Goal: Information Seeking & Learning: Learn about a topic

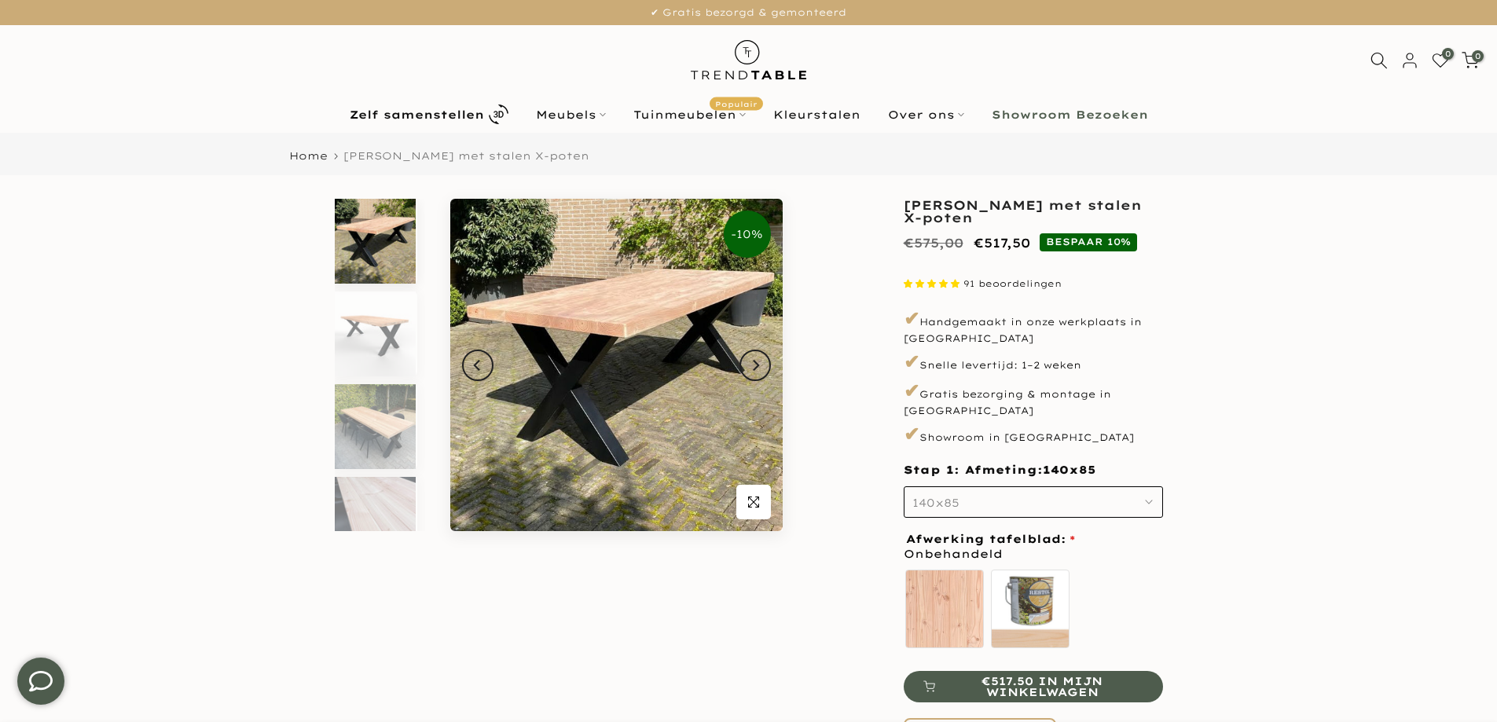
click at [1089, 112] on b "Showroom Bezoeken" at bounding box center [1070, 114] width 156 height 11
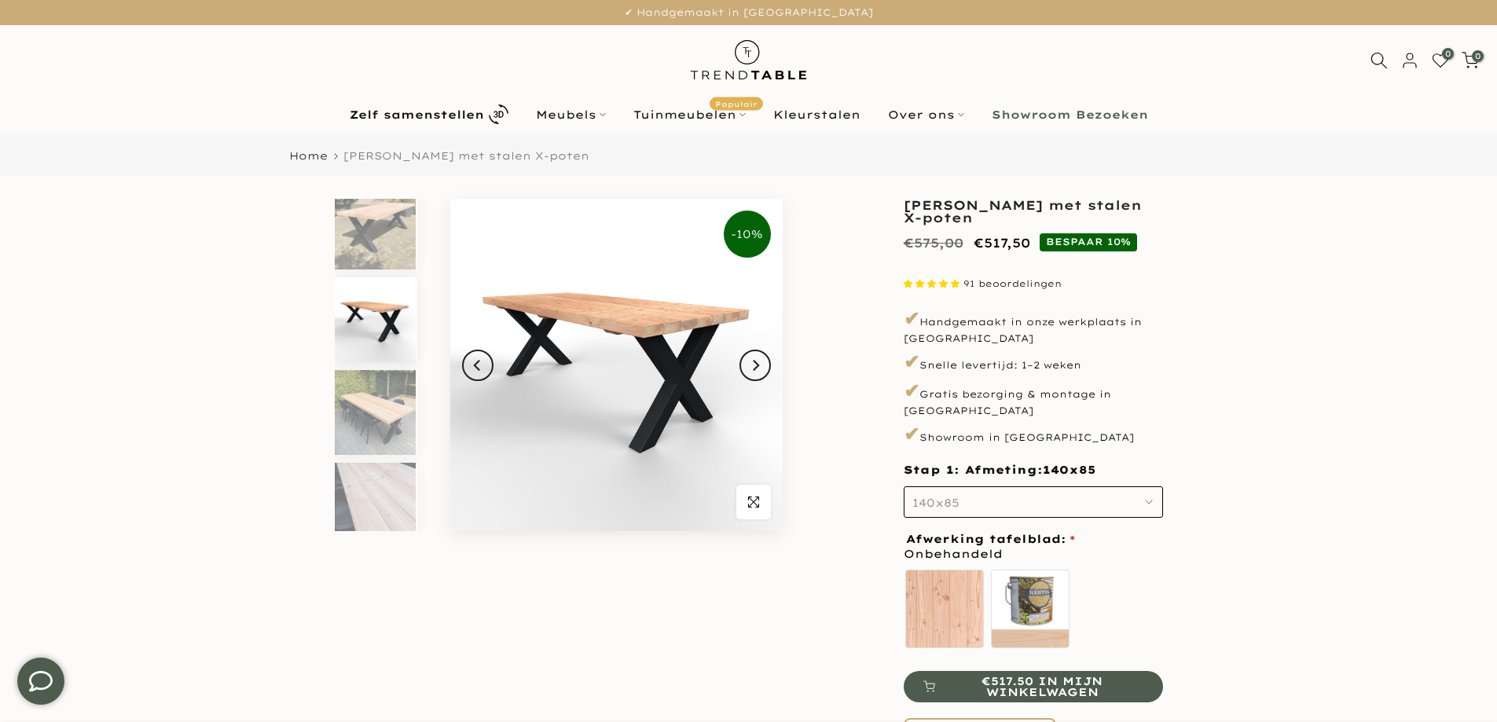
click at [751, 367] on icon "Next" at bounding box center [755, 365] width 11 height 13
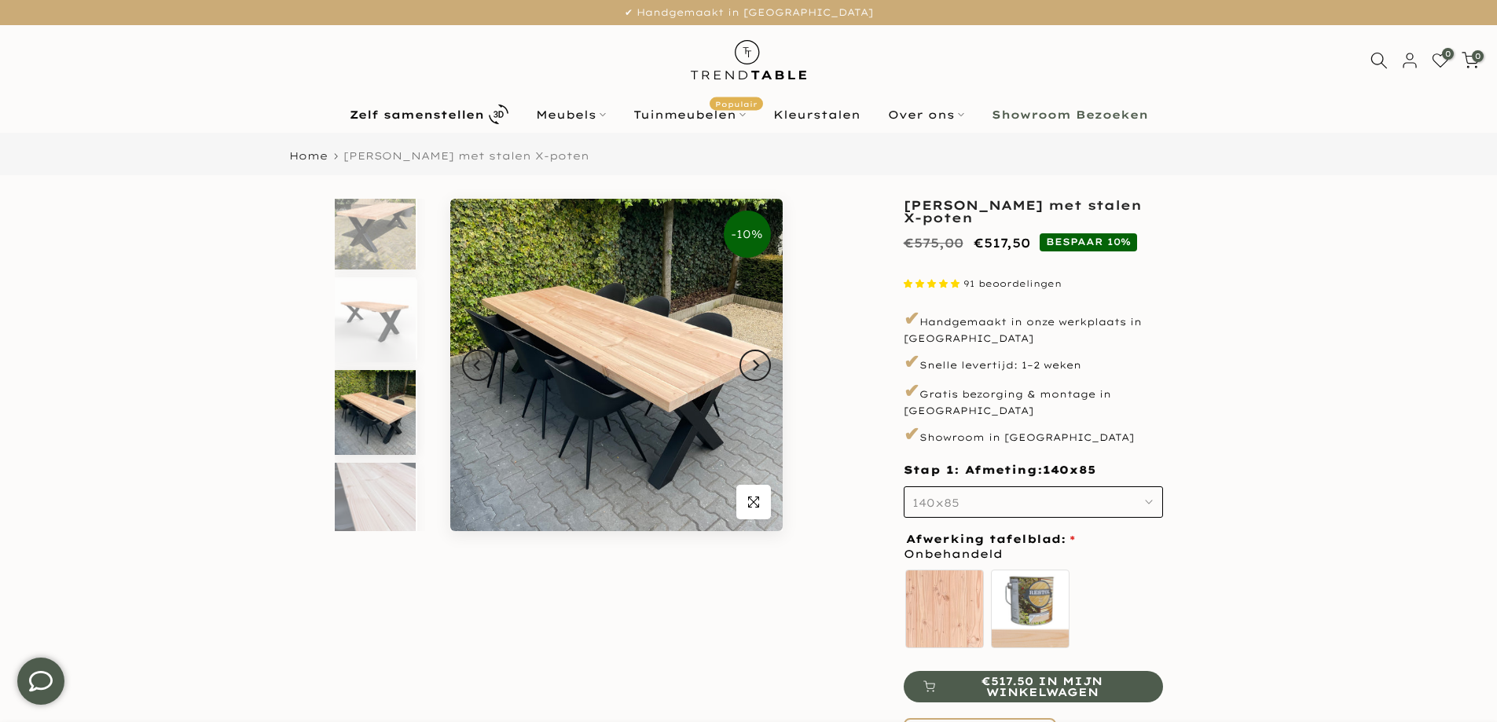
scroll to position [31, 0]
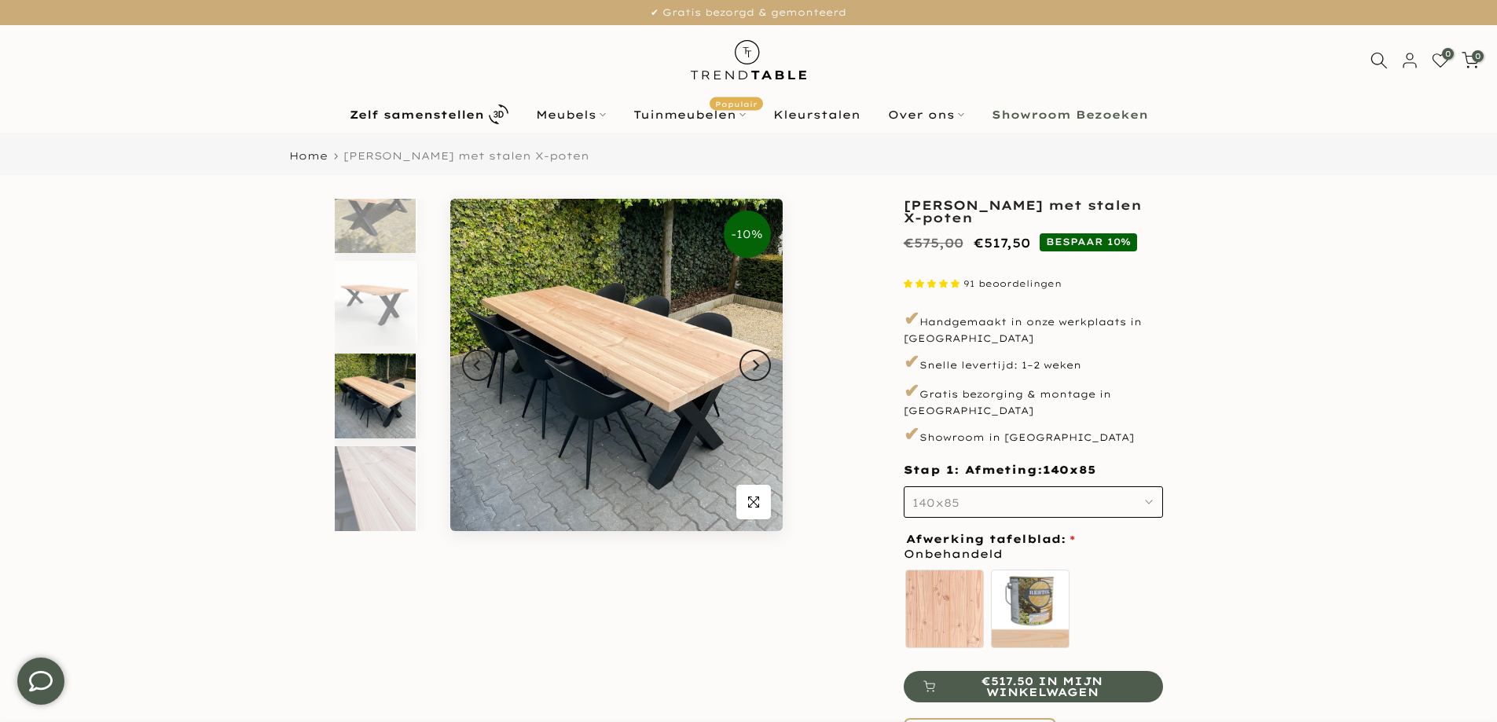
click at [1146, 487] on button "140x85" at bounding box center [1033, 502] width 259 height 31
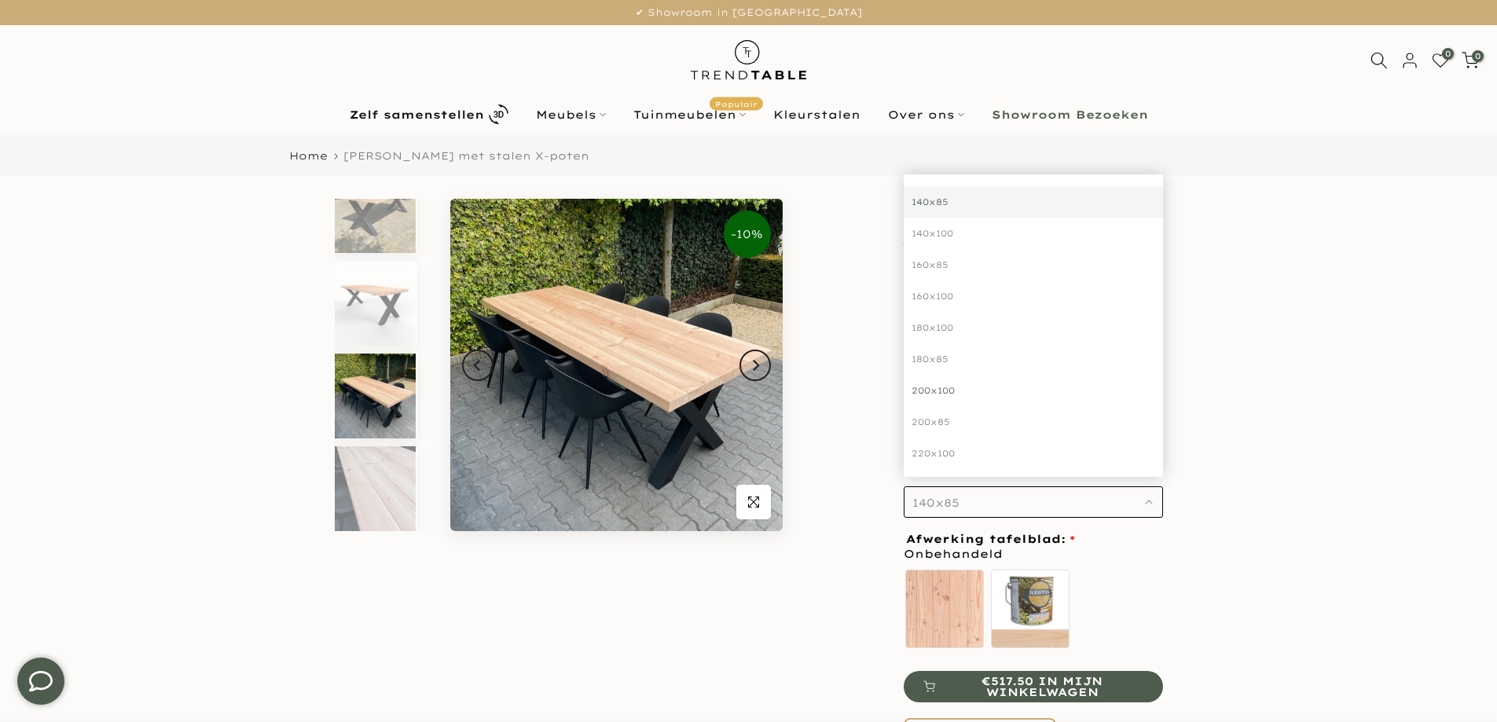
click at [952, 379] on div "200x100" at bounding box center [1033, 390] width 259 height 31
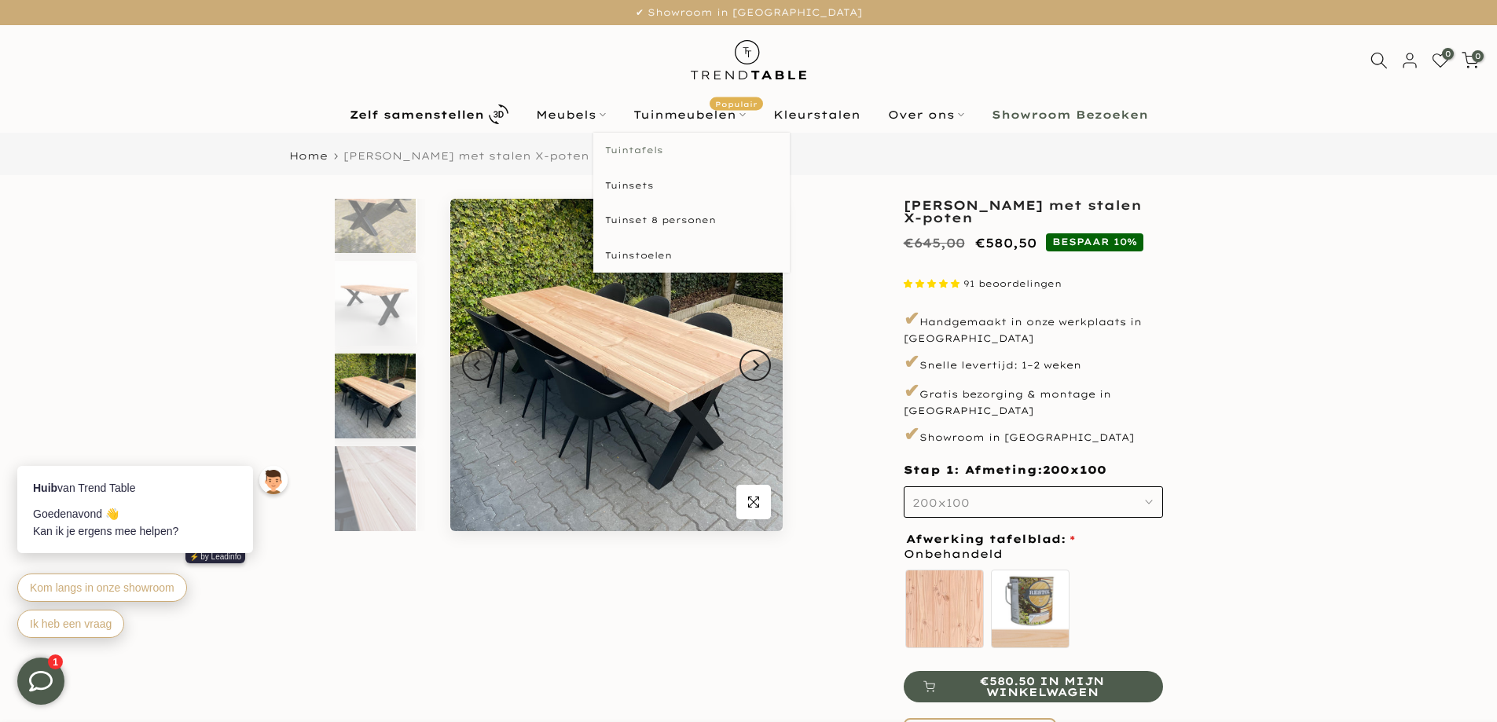
click at [651, 151] on link "Tuintafels" at bounding box center [691, 150] width 196 height 35
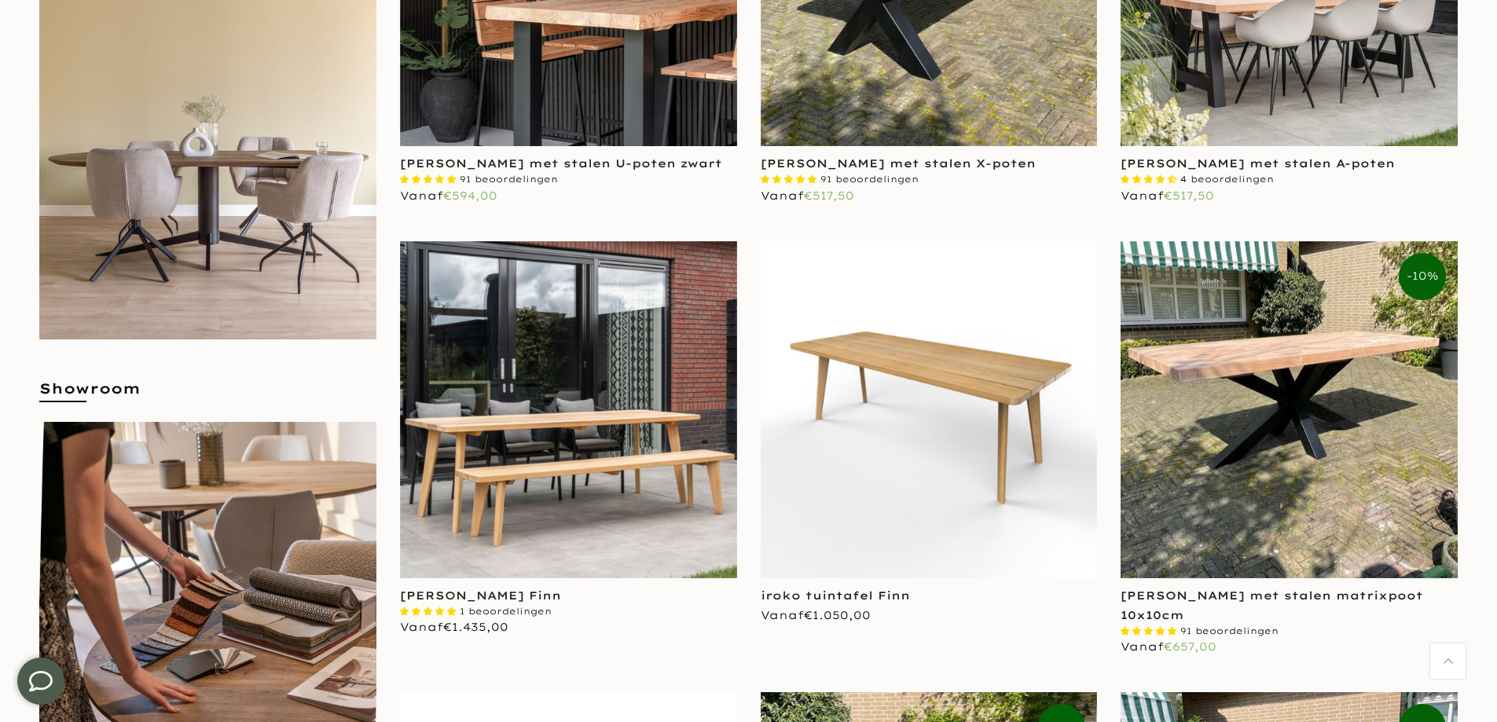
scroll to position [629, 0]
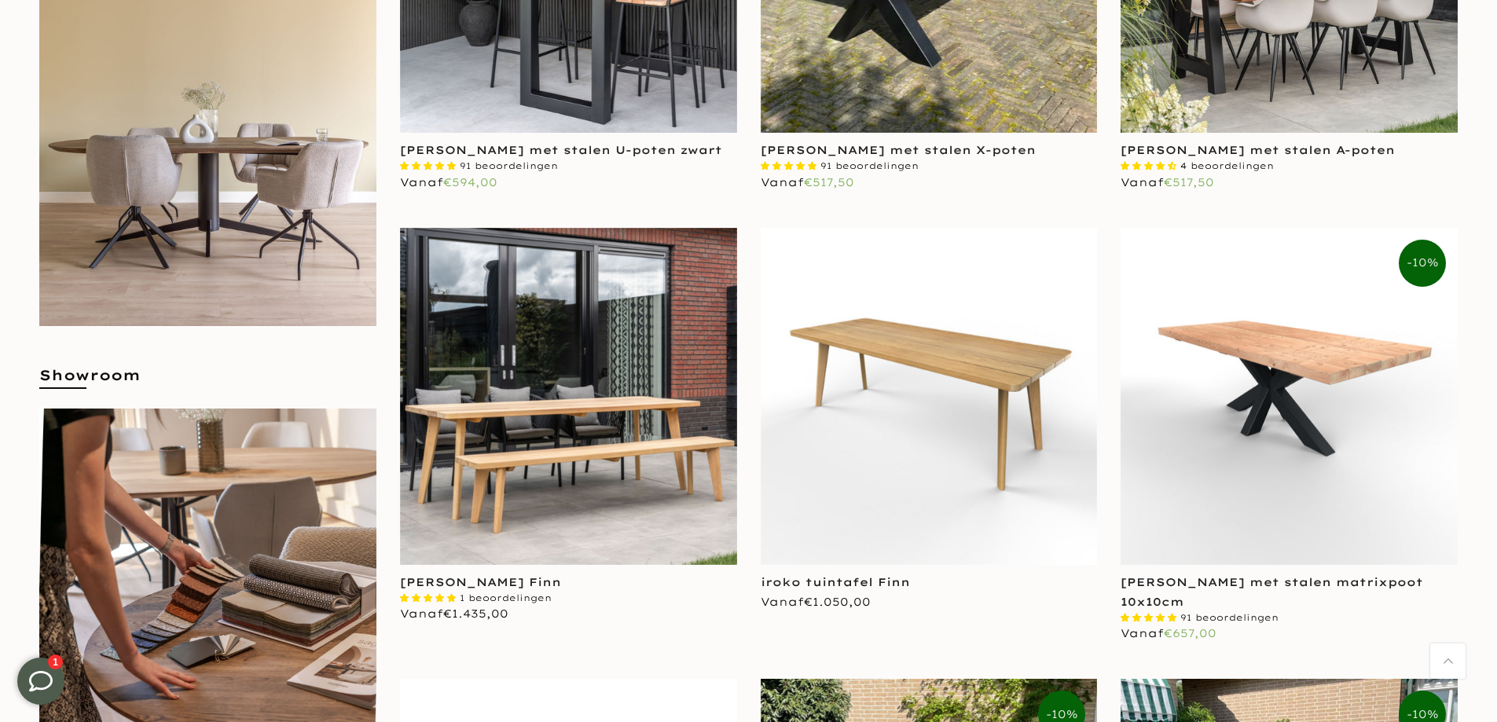
click at [1300, 377] on img at bounding box center [1289, 396] width 337 height 337
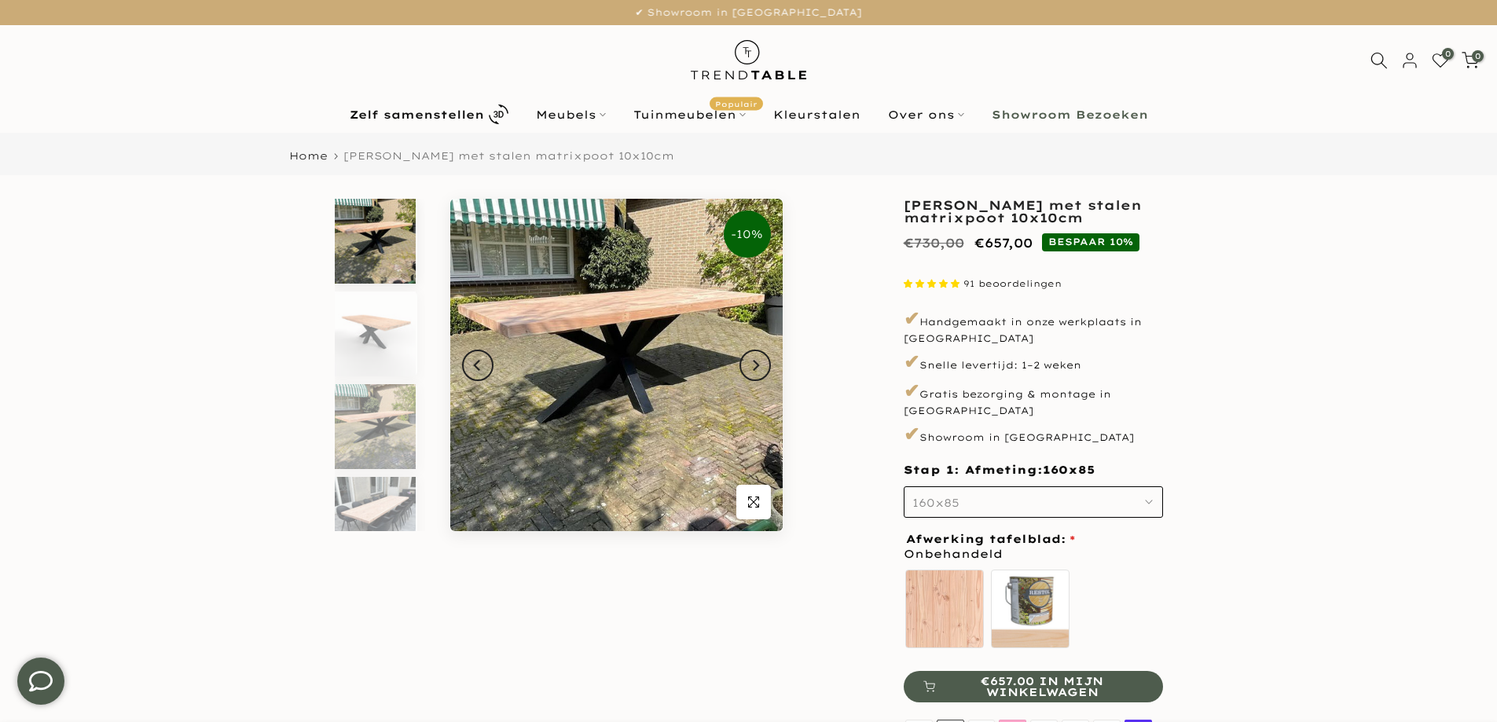
click at [1151, 498] on icon "button" at bounding box center [1149, 502] width 8 height 8
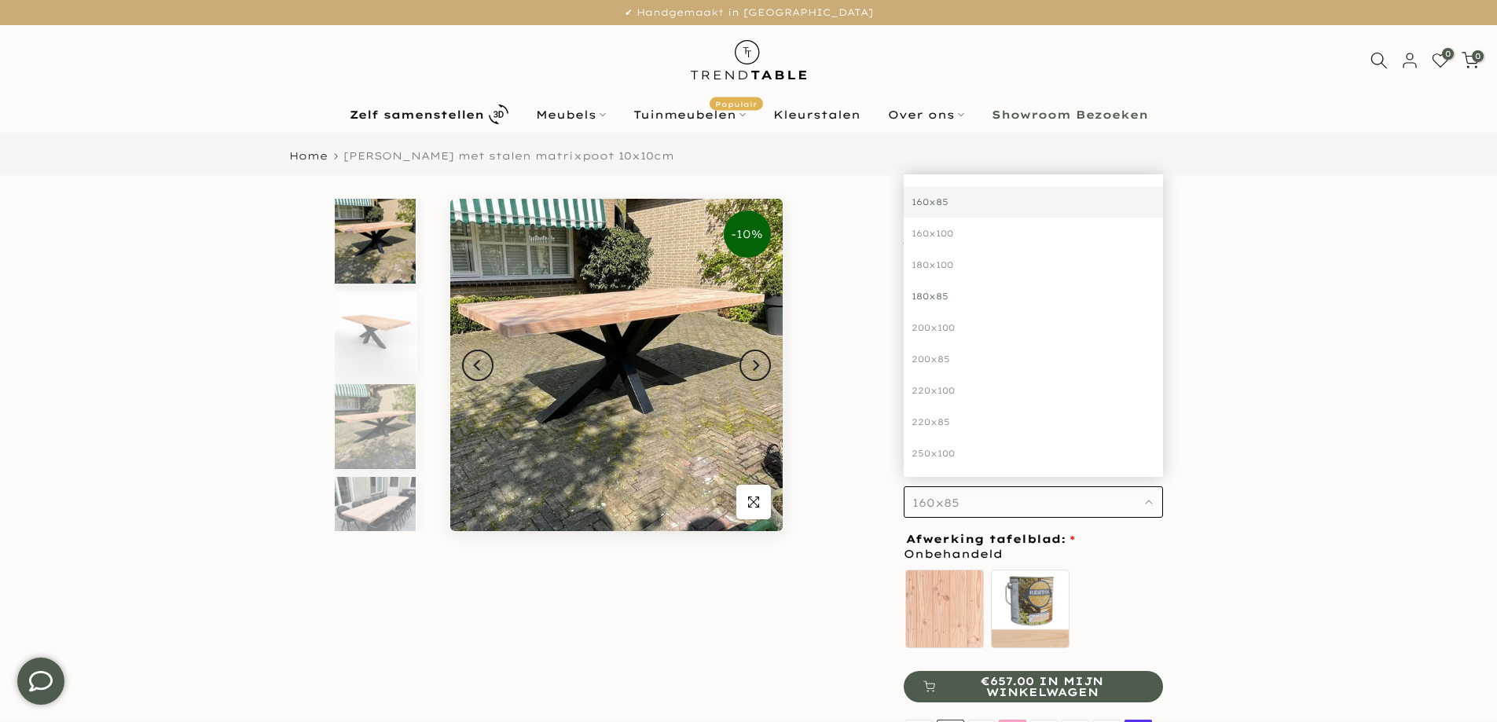
click at [953, 283] on div "180x85" at bounding box center [1033, 296] width 259 height 31
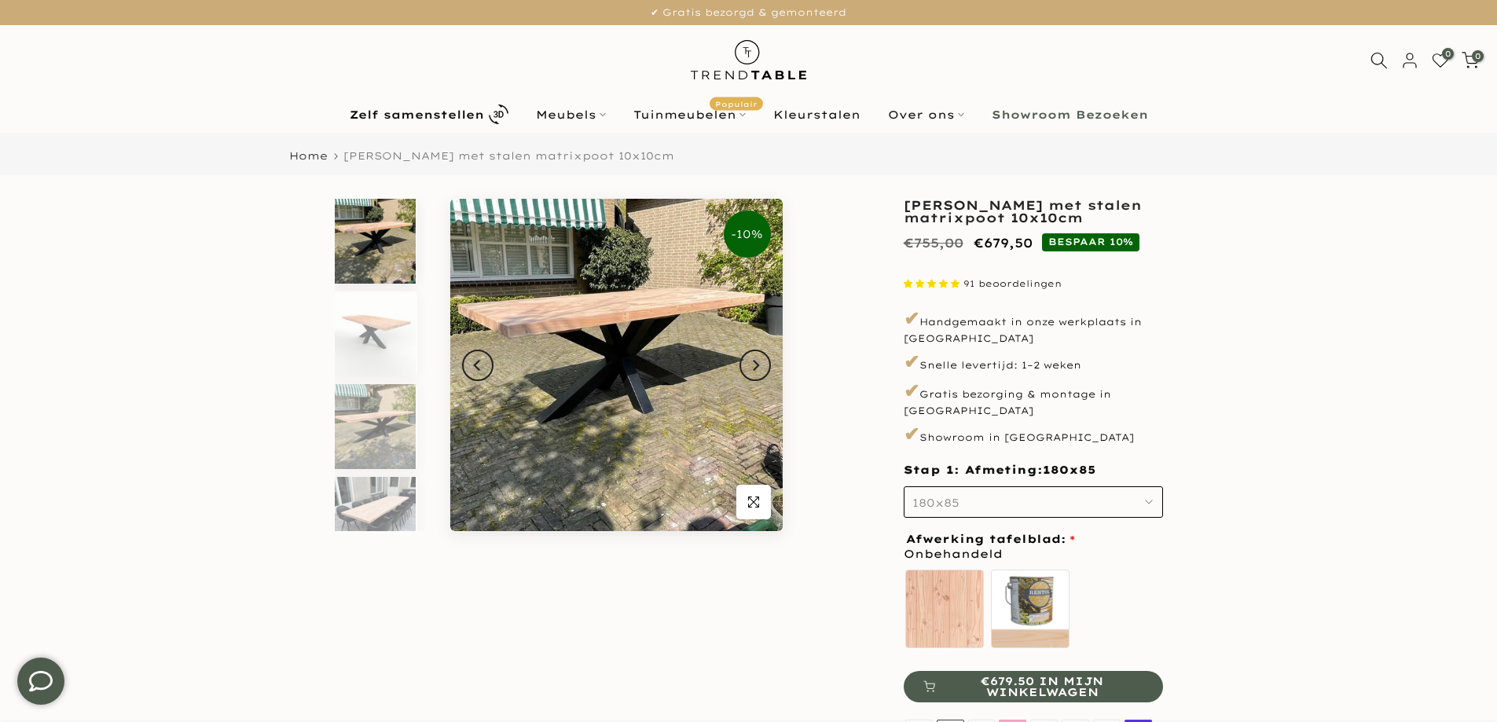
click at [1148, 498] on icon "button" at bounding box center [1149, 502] width 8 height 8
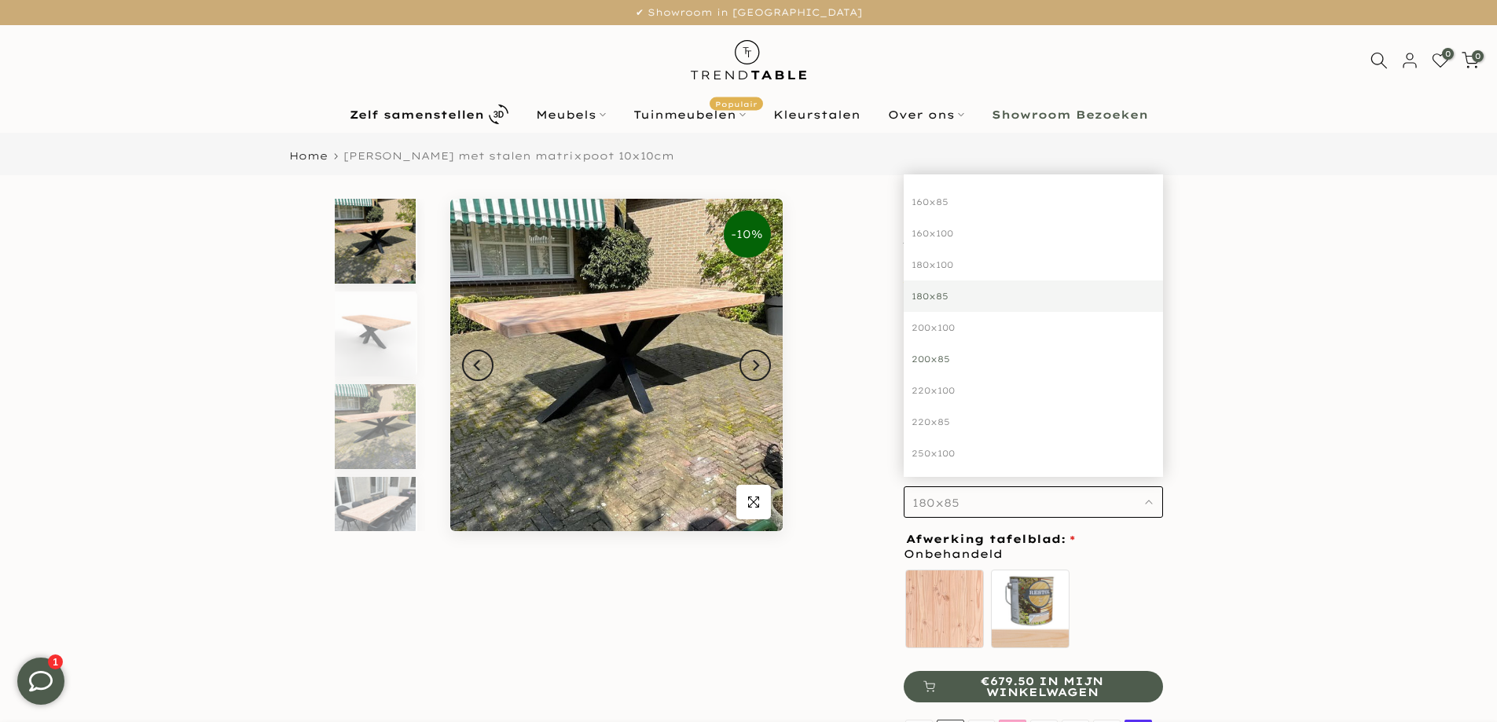
click at [966, 348] on div "200x85" at bounding box center [1033, 358] width 259 height 31
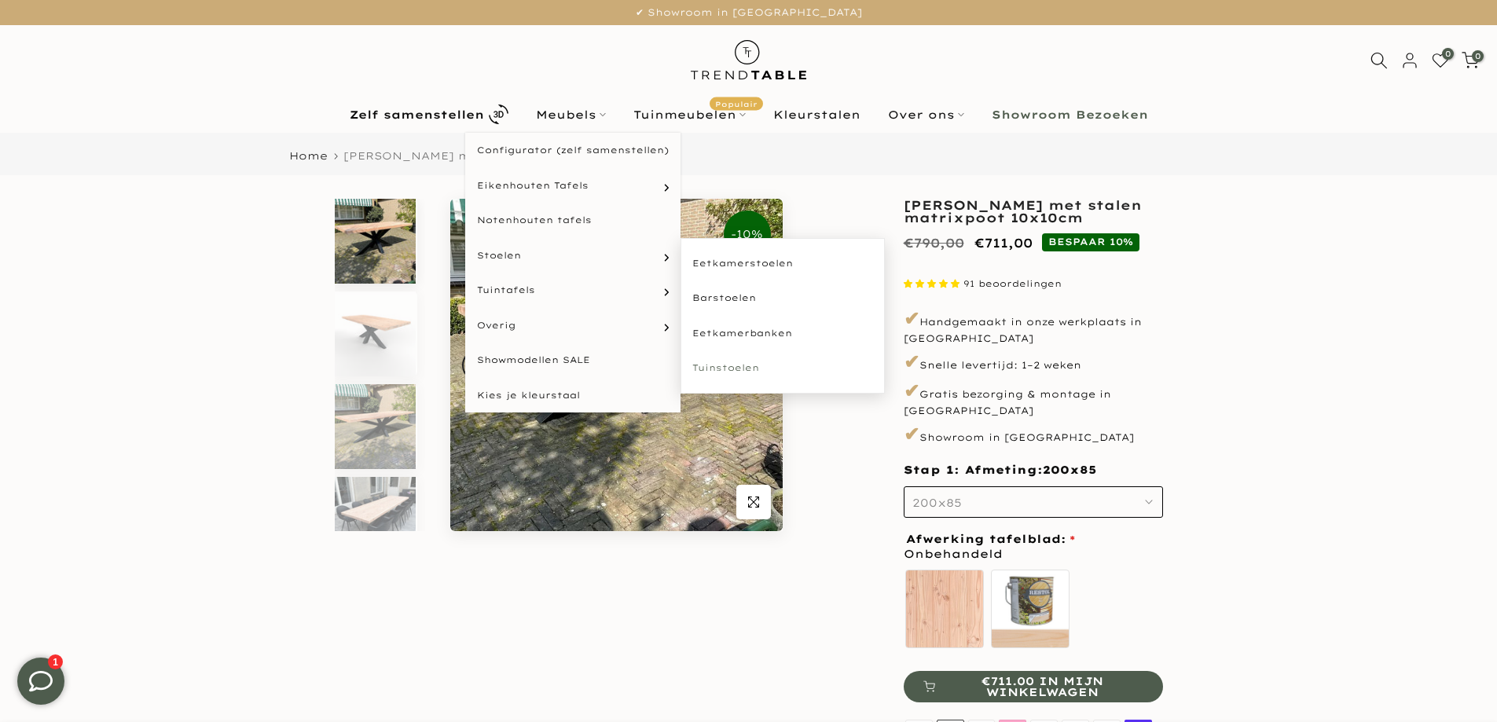
click at [719, 367] on link "Tuinstoelen" at bounding box center [783, 368] width 204 height 35
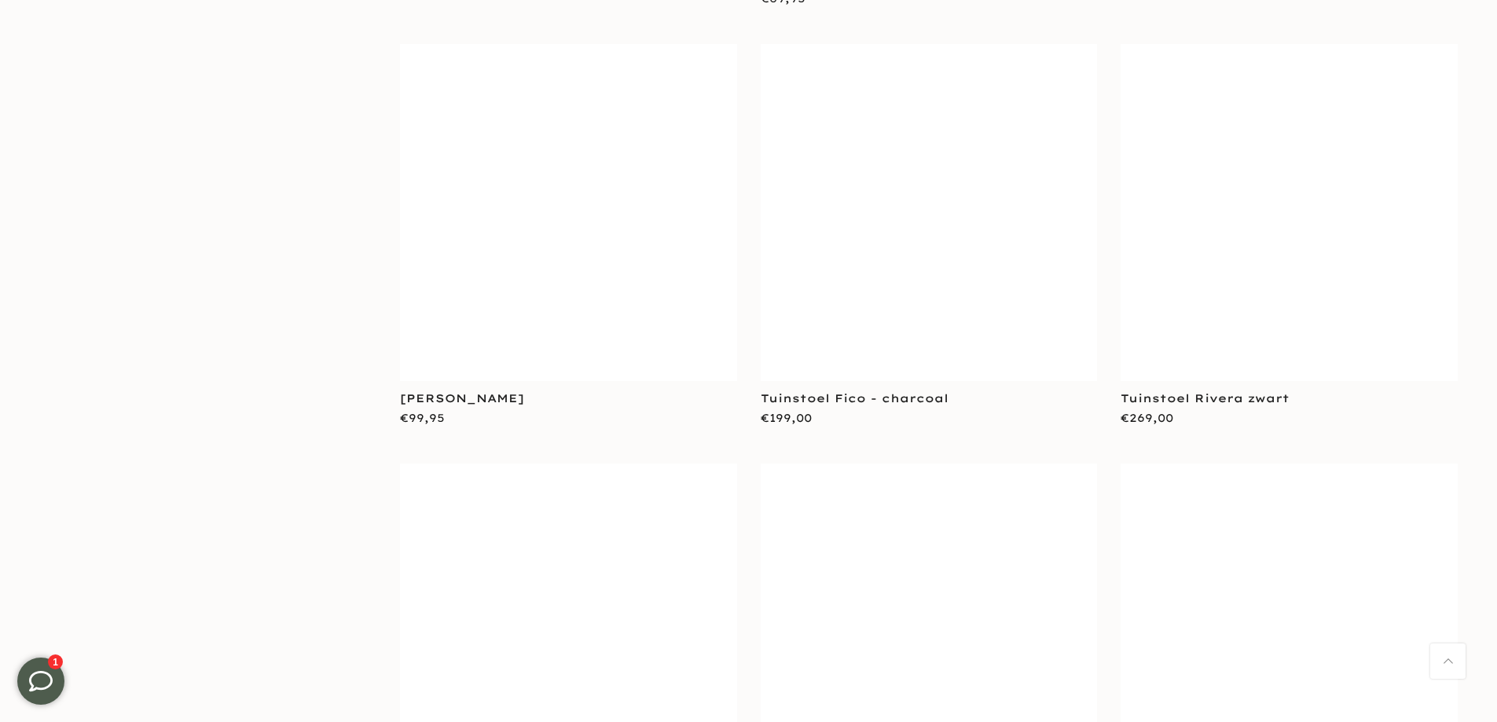
scroll to position [3222, 0]
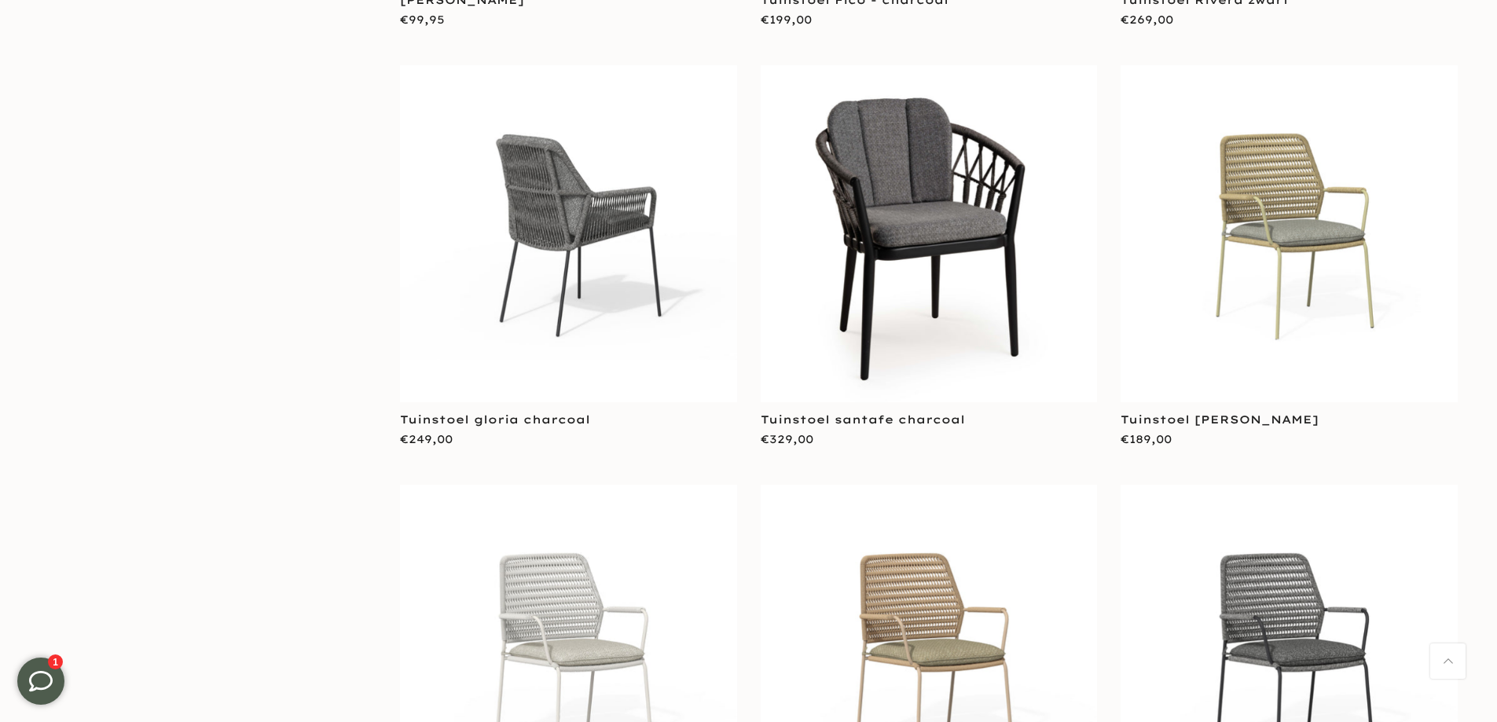
scroll to position [3615, 0]
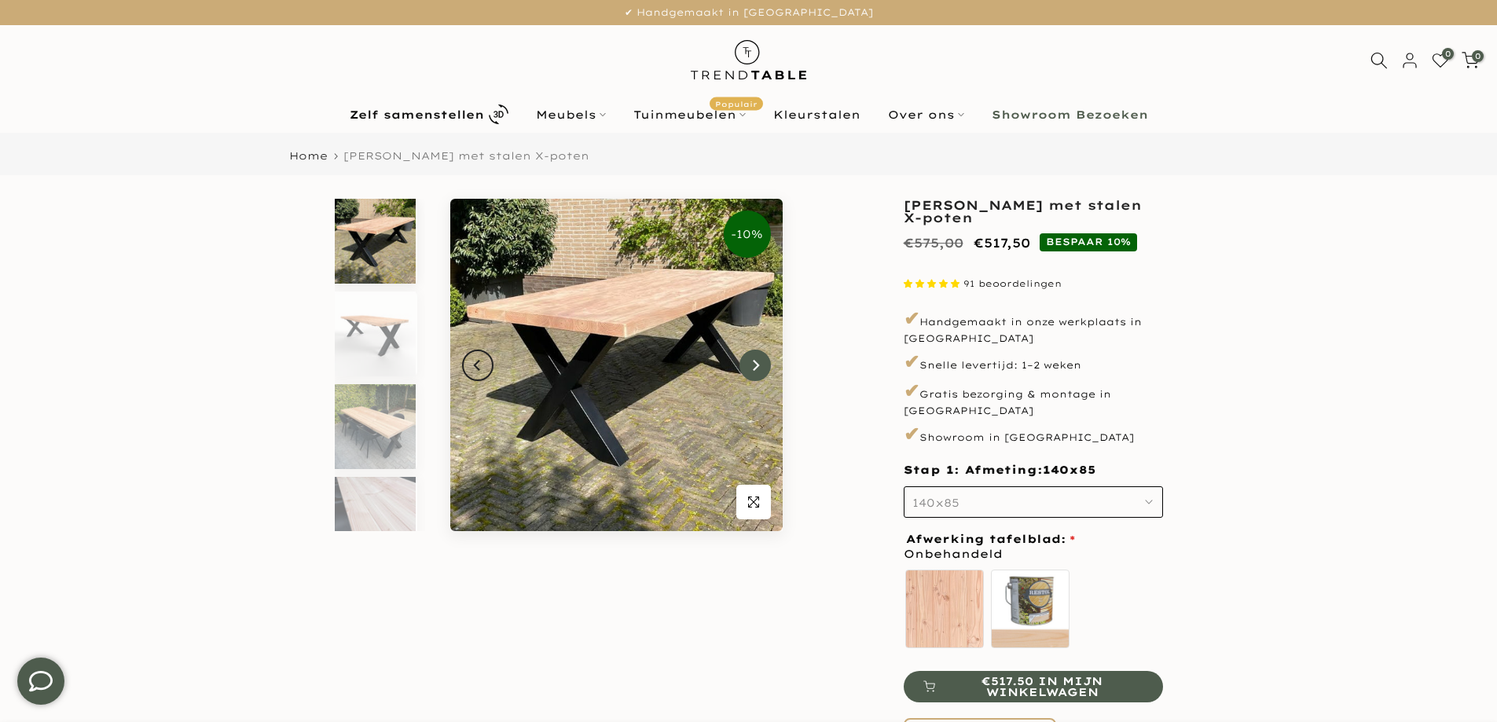
click at [752, 362] on icon "Next" at bounding box center [755, 365] width 11 height 13
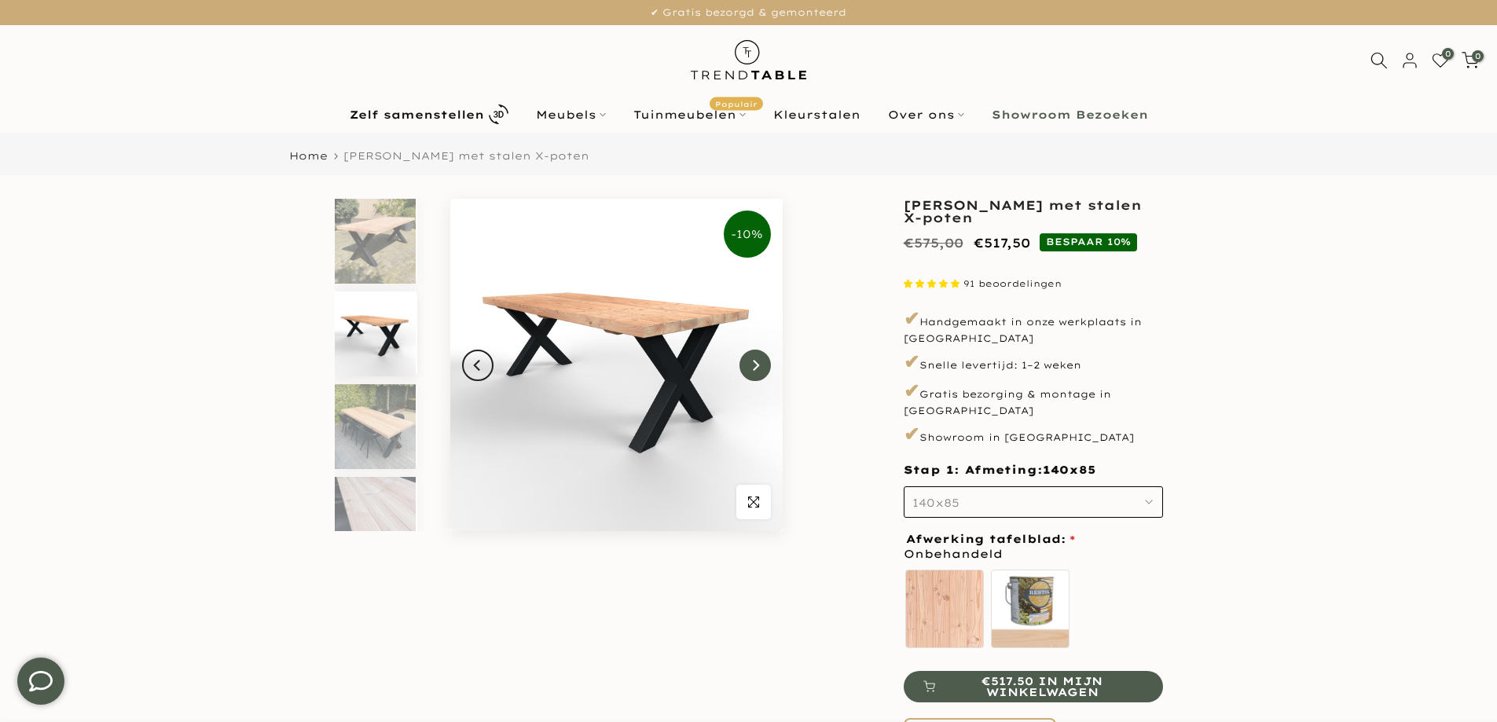
scroll to position [14, 0]
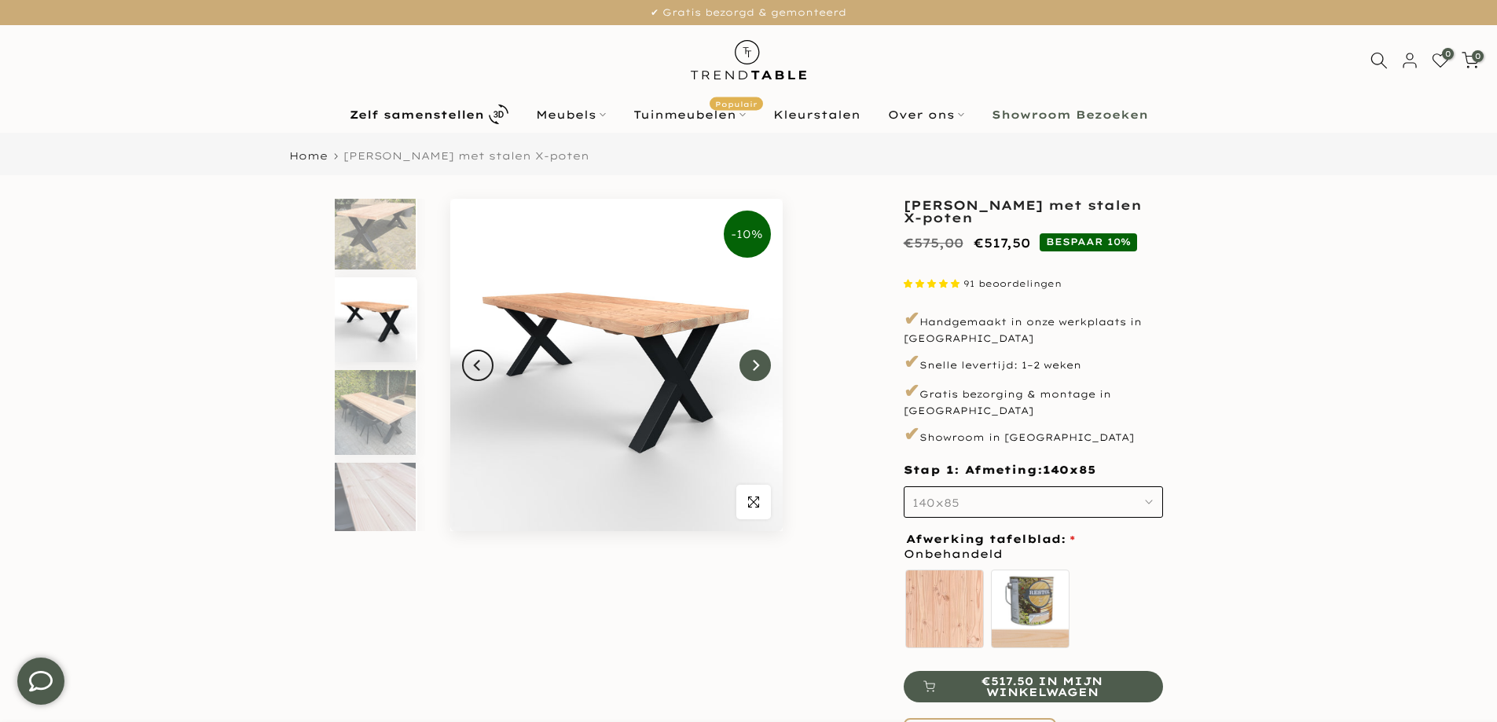
click at [750, 360] on icon "Next" at bounding box center [755, 365] width 11 height 13
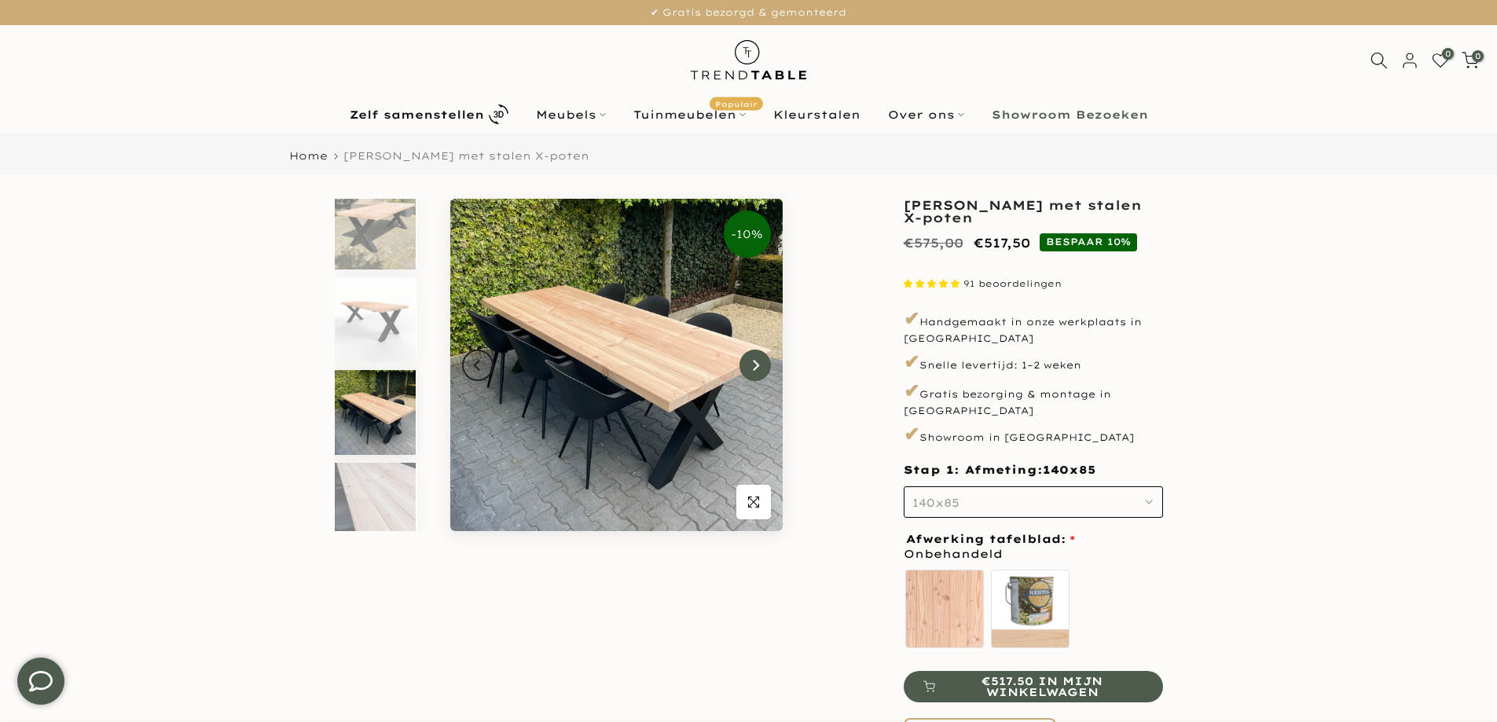
scroll to position [31, 0]
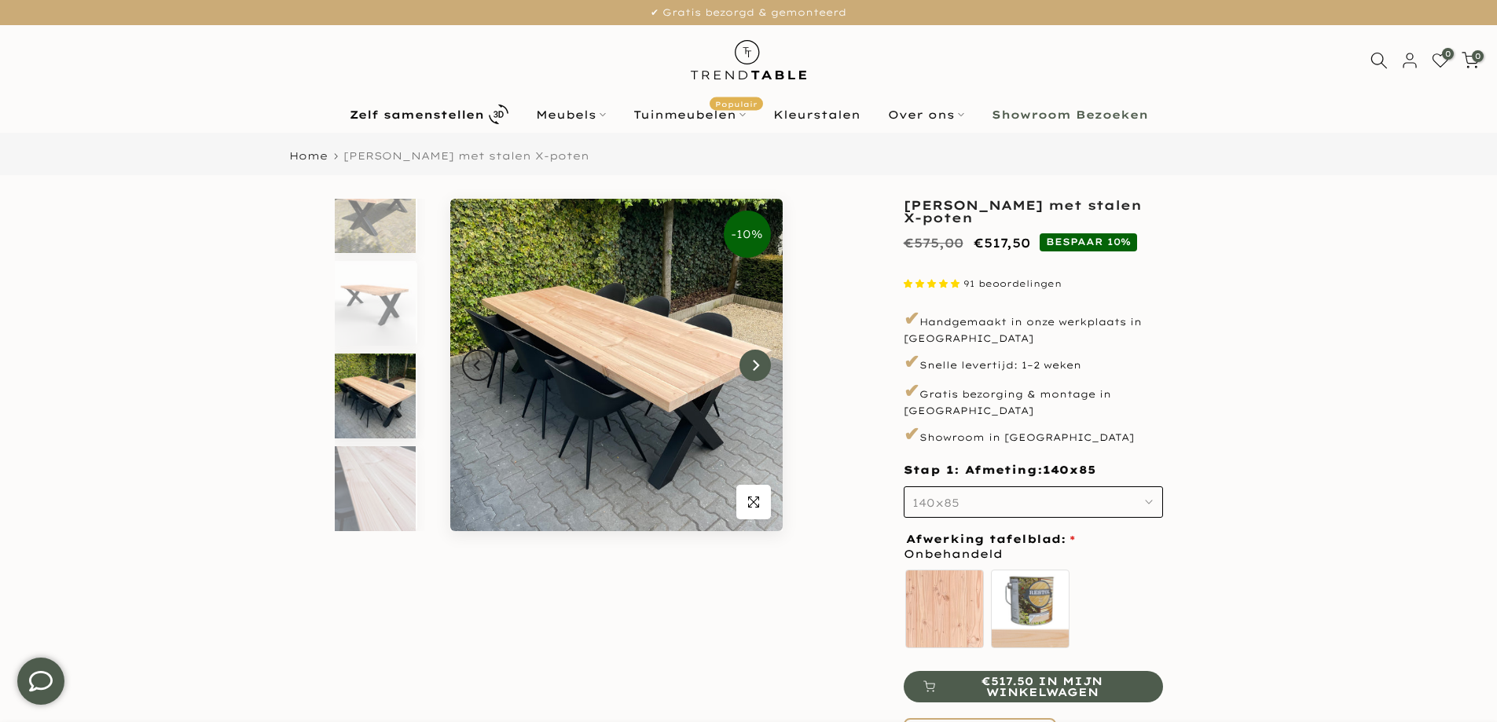
click at [750, 360] on icon "Next" at bounding box center [755, 365] width 11 height 13
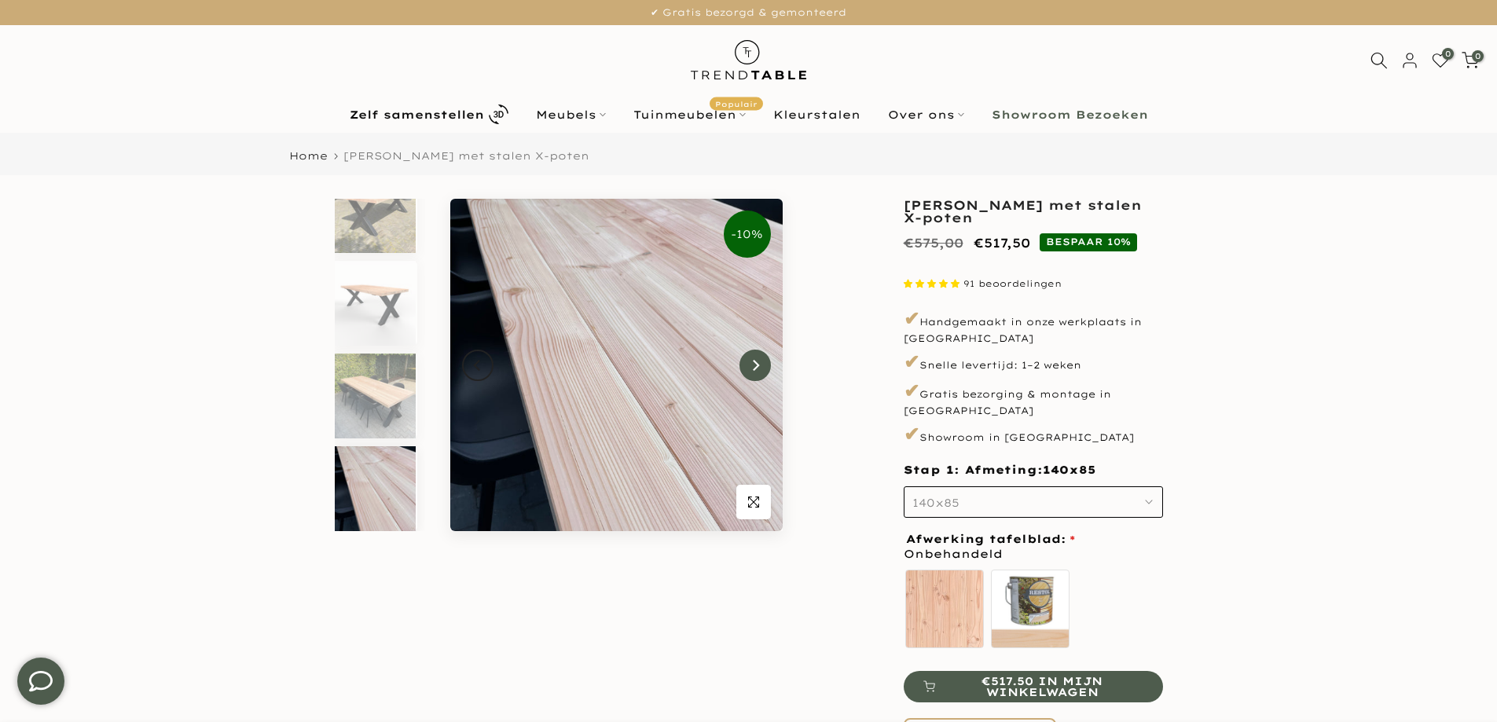
click at [750, 360] on icon "Next" at bounding box center [755, 365] width 11 height 13
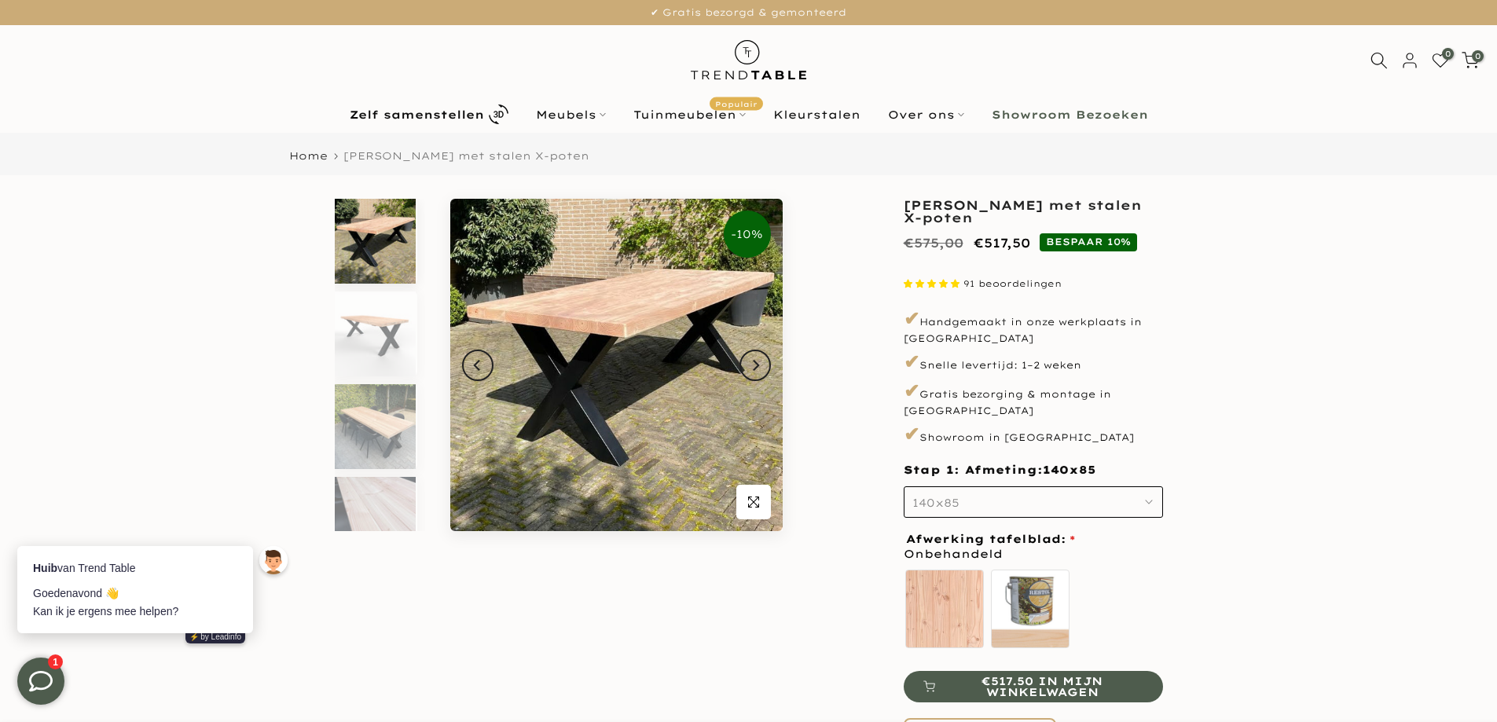
scroll to position [0, 0]
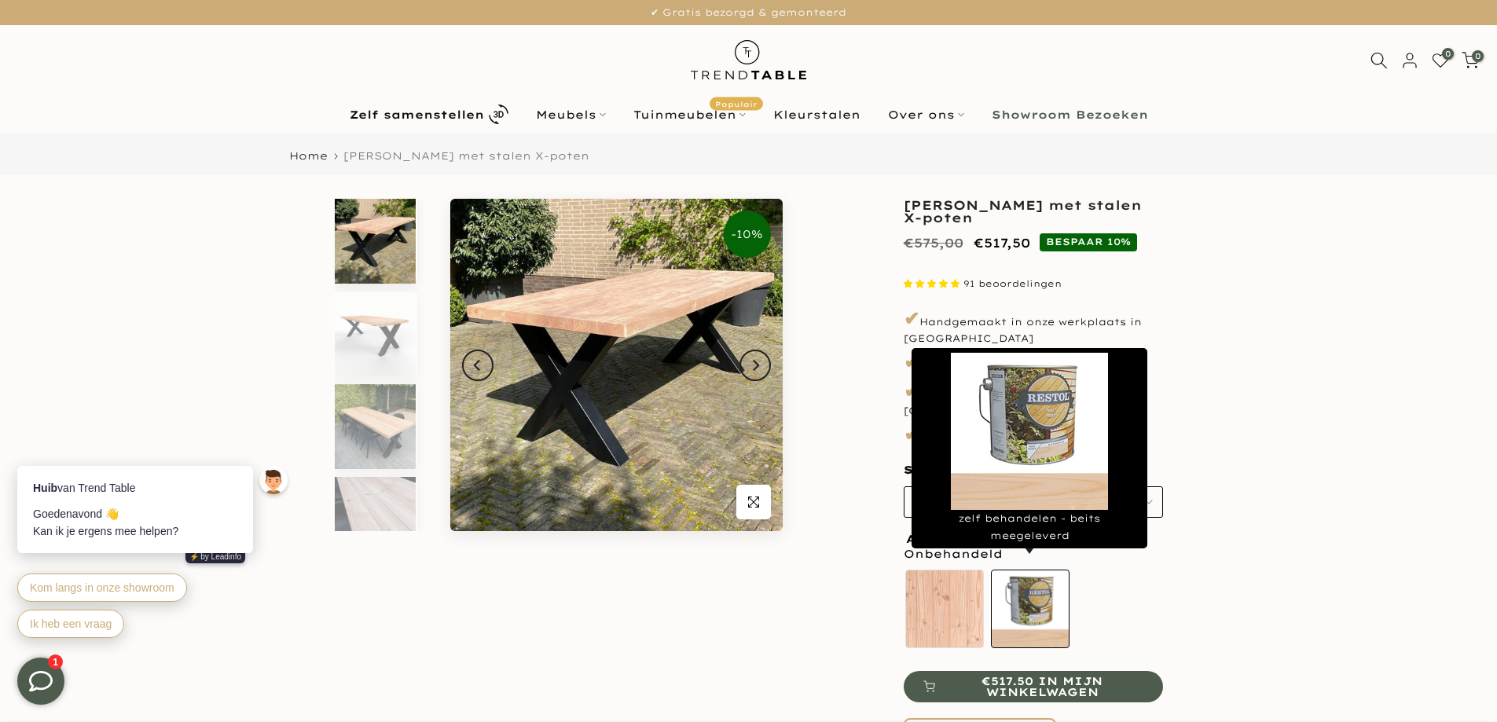
click at [1031, 579] on label "zelf behandelen - beits meegeleverd" at bounding box center [1030, 609] width 79 height 79
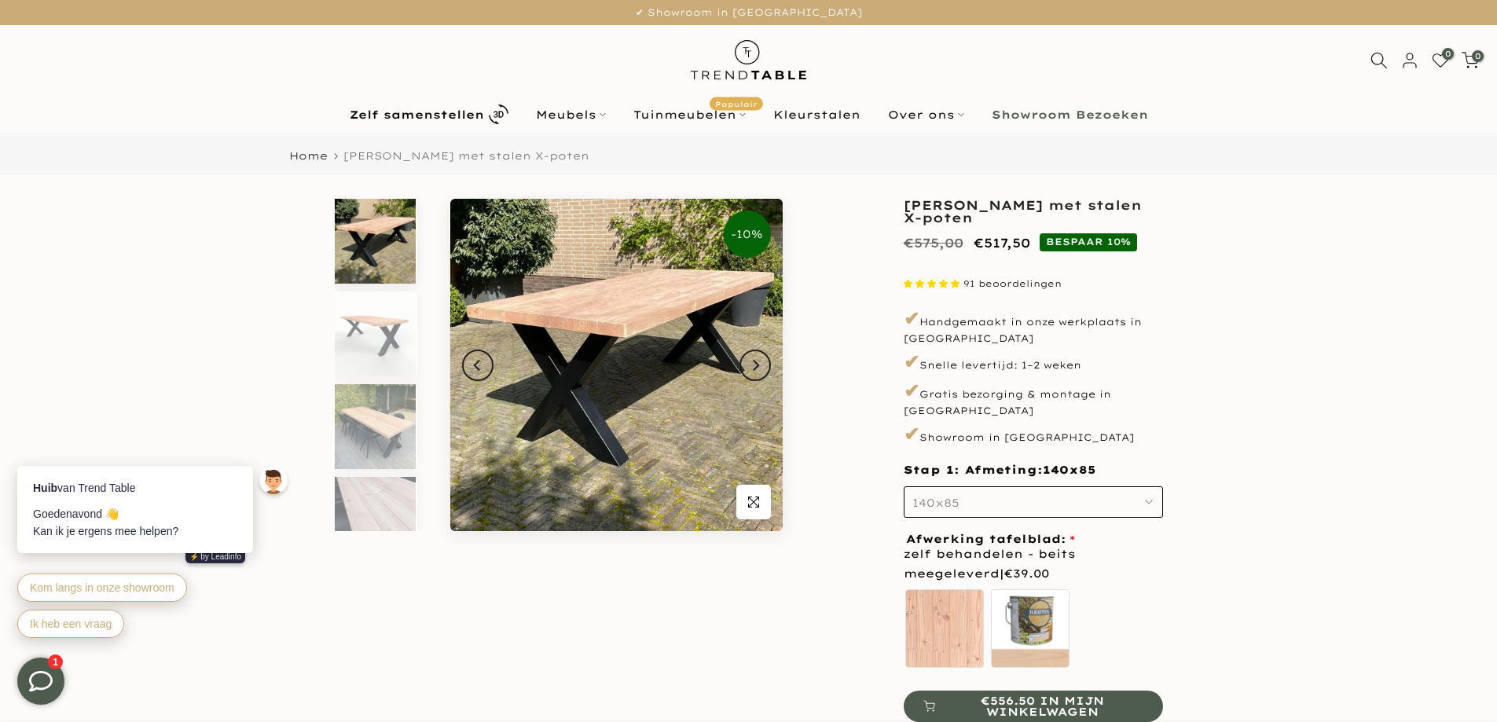
click at [1151, 498] on icon "button" at bounding box center [1149, 502] width 8 height 8
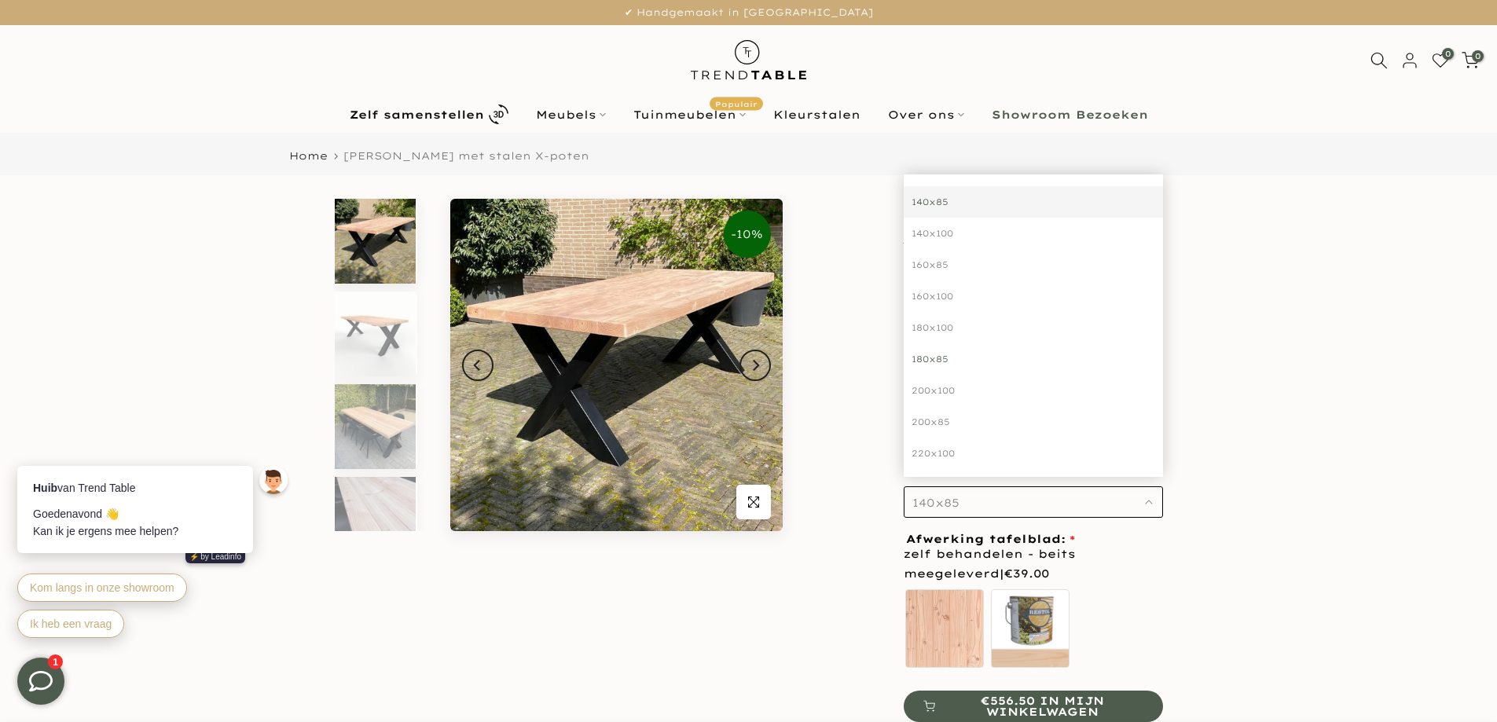
click at [935, 343] on div "180x85" at bounding box center [1033, 358] width 259 height 31
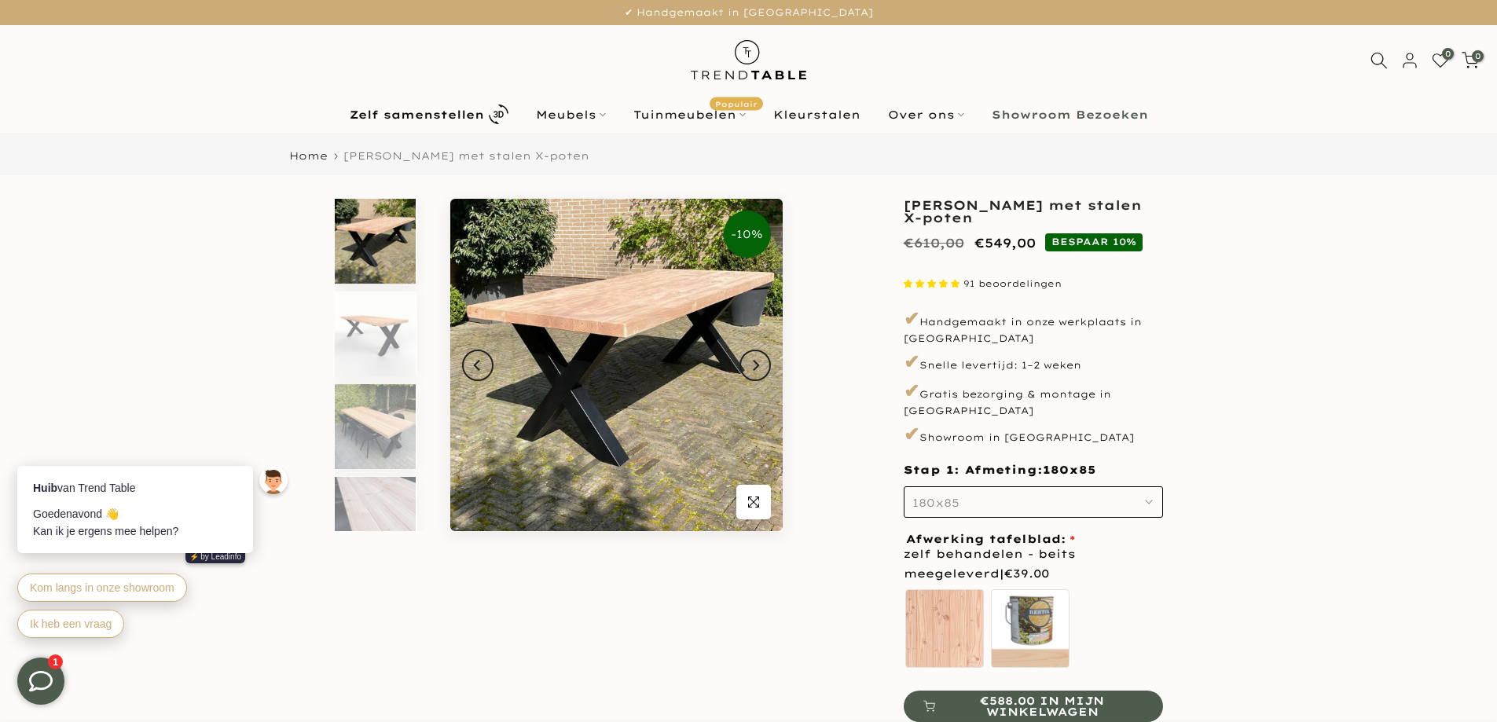
click at [1151, 498] on icon "button" at bounding box center [1149, 502] width 8 height 8
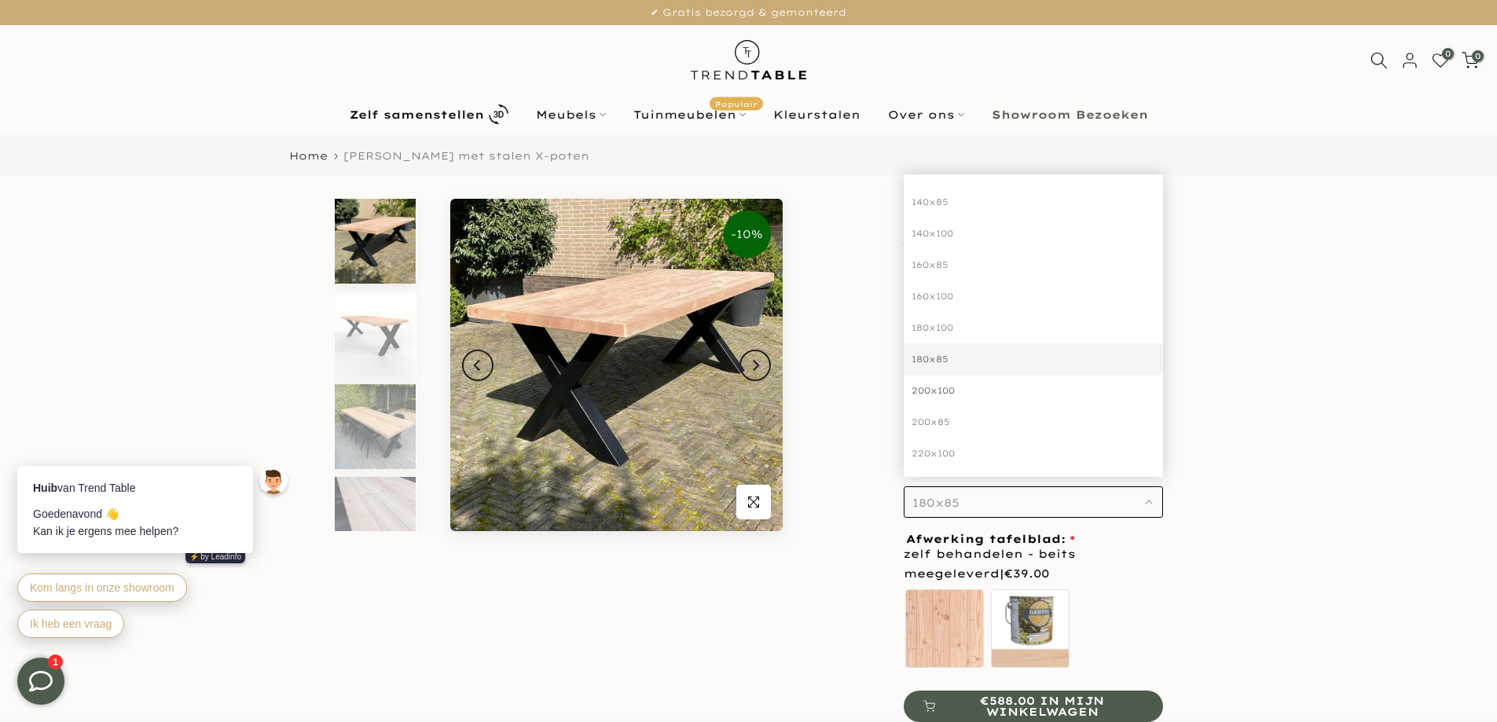
click at [945, 378] on div "200x100" at bounding box center [1033, 390] width 259 height 31
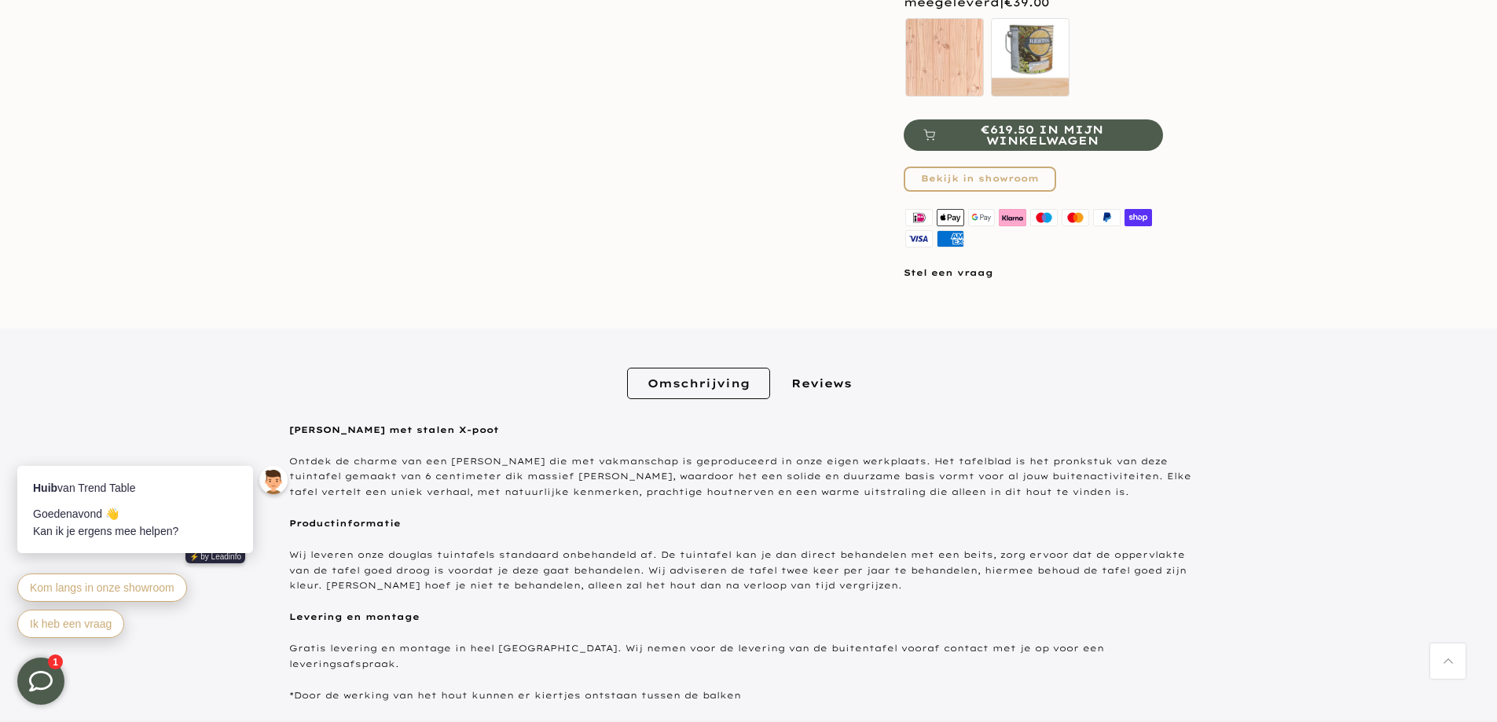
scroll to position [707, 0]
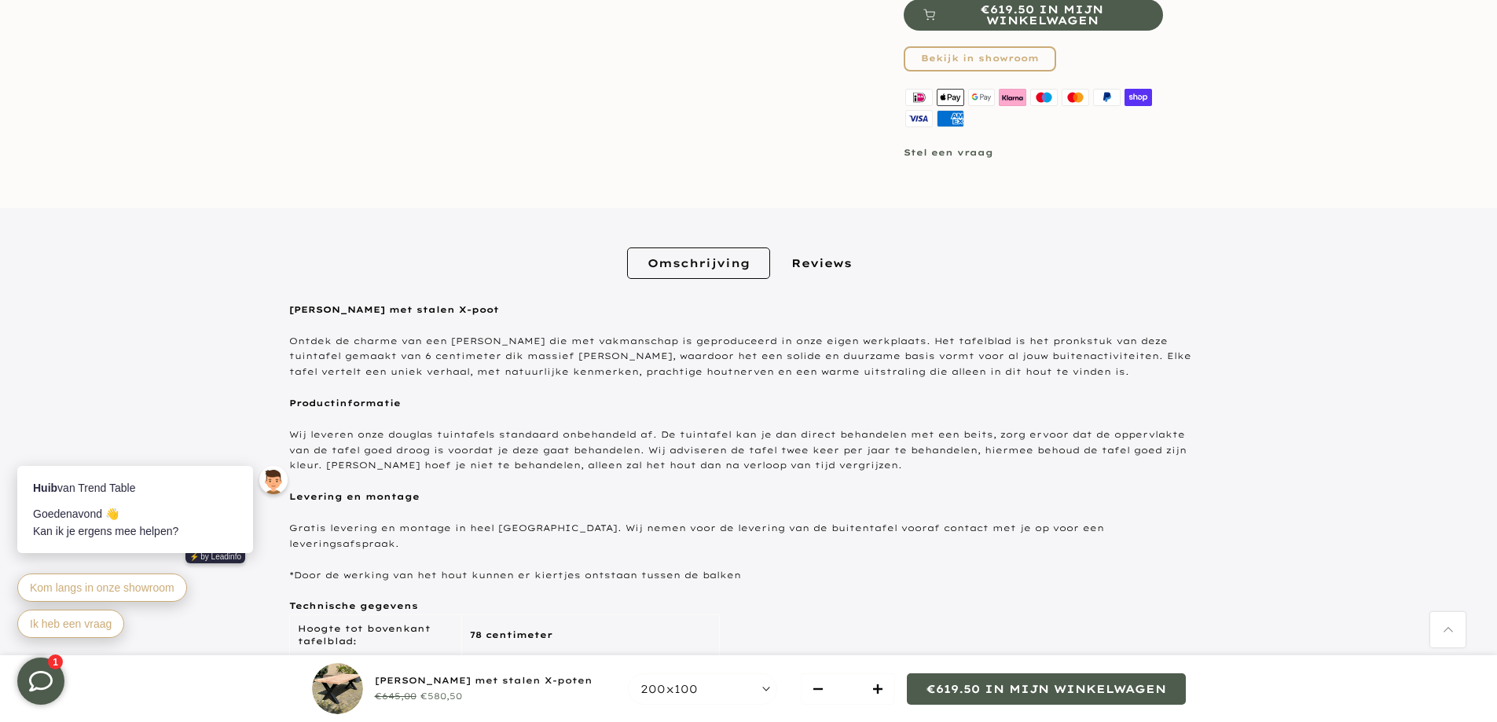
click at [950, 147] on link "Stel een vraag" at bounding box center [949, 152] width 90 height 11
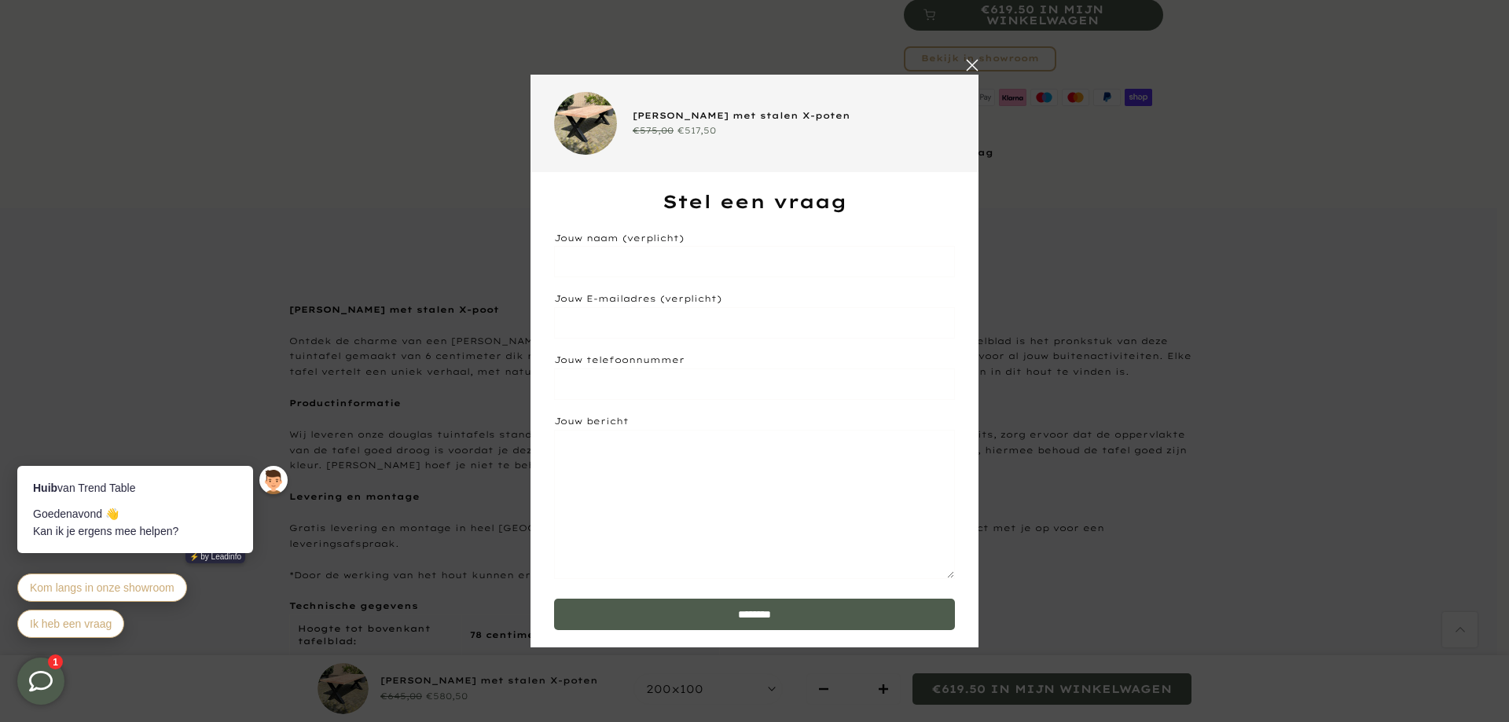
click at [1272, 155] on div "**********" at bounding box center [754, 360] width 1496 height 611
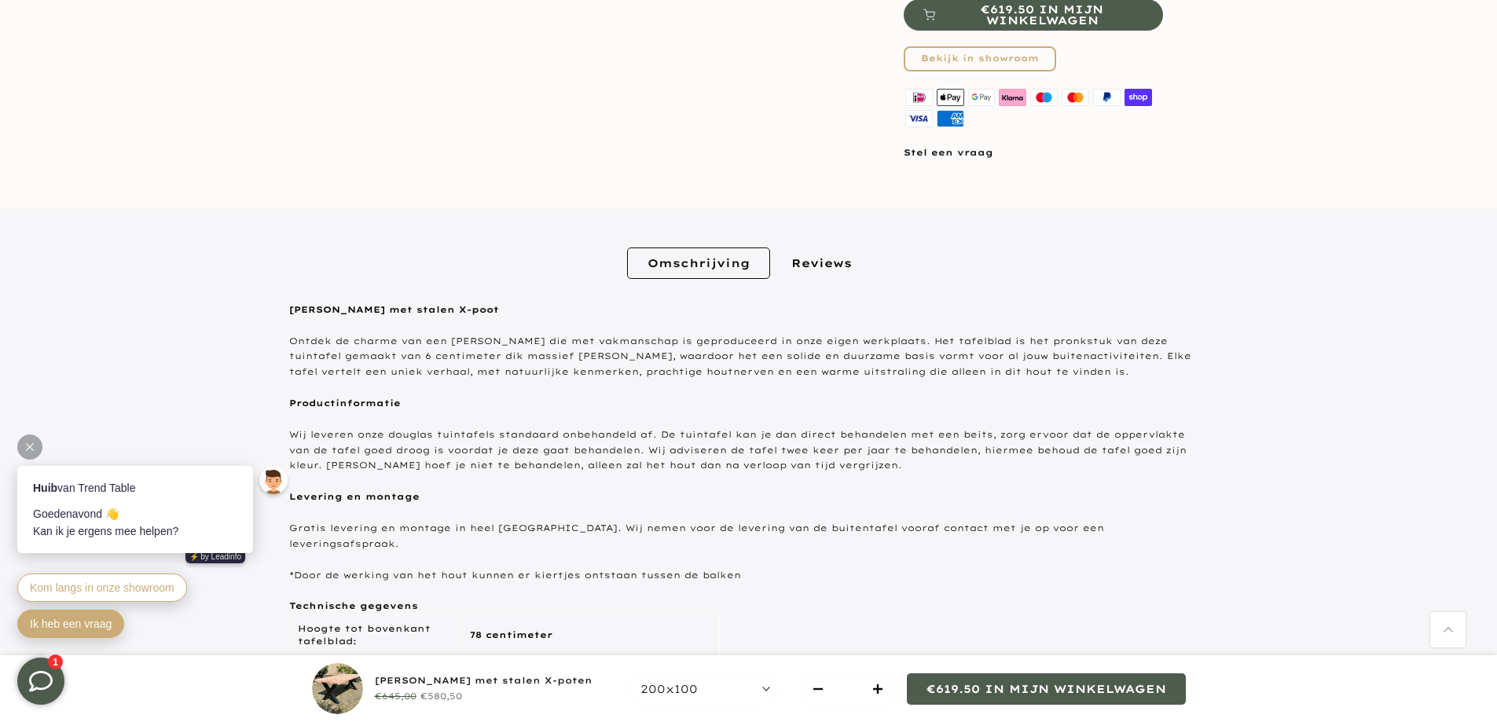
click at [53, 621] on span "Ik heb een vraag" at bounding box center [71, 624] width 82 height 13
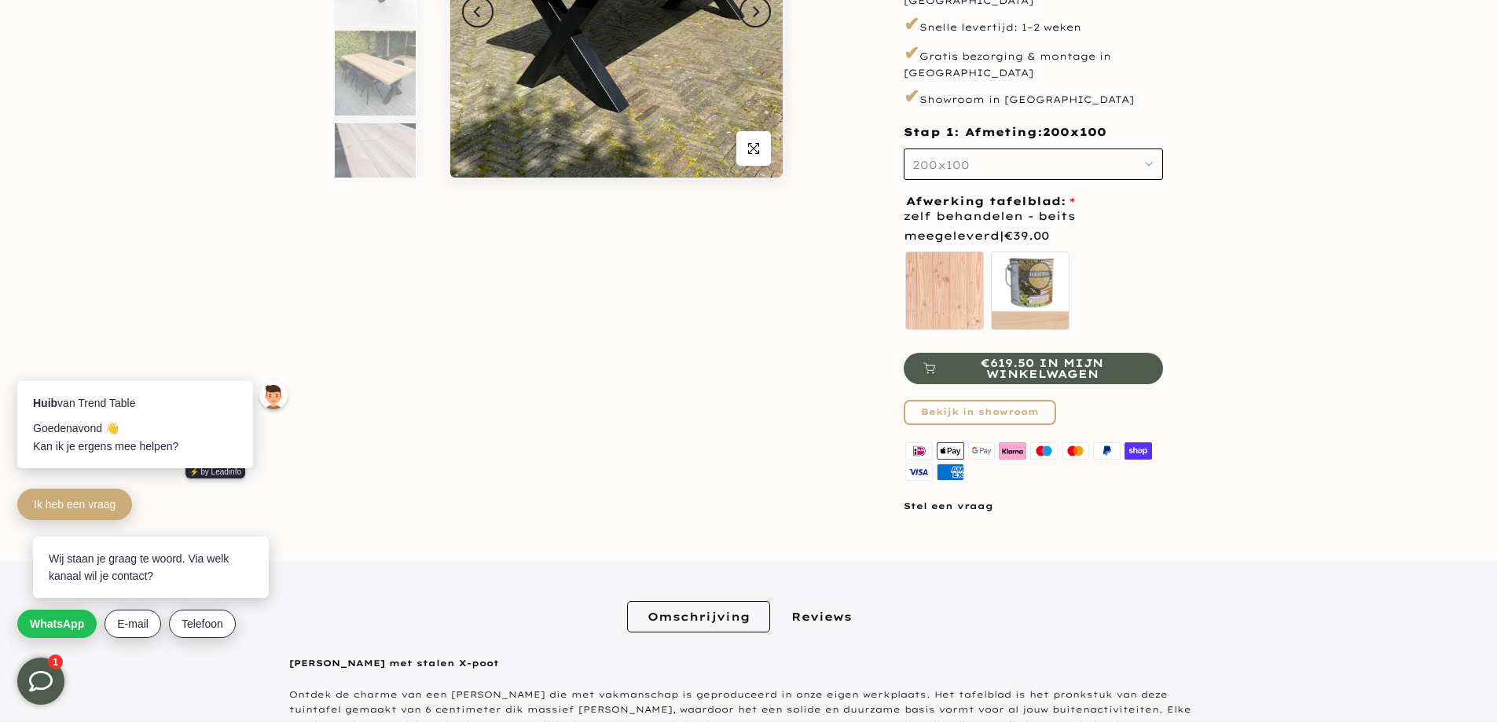
scroll to position [393, 0]
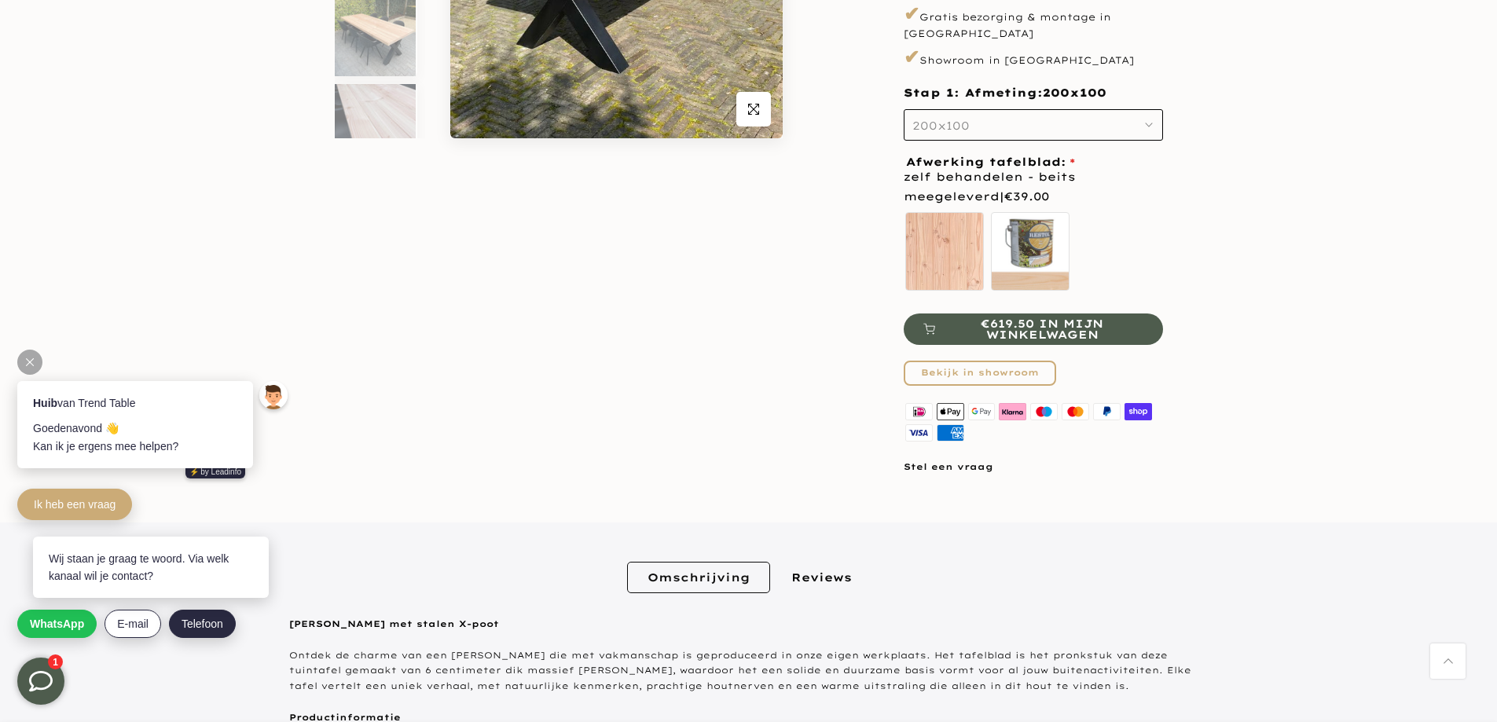
click at [195, 622] on span "Telefoon" at bounding box center [203, 624] width 42 height 13
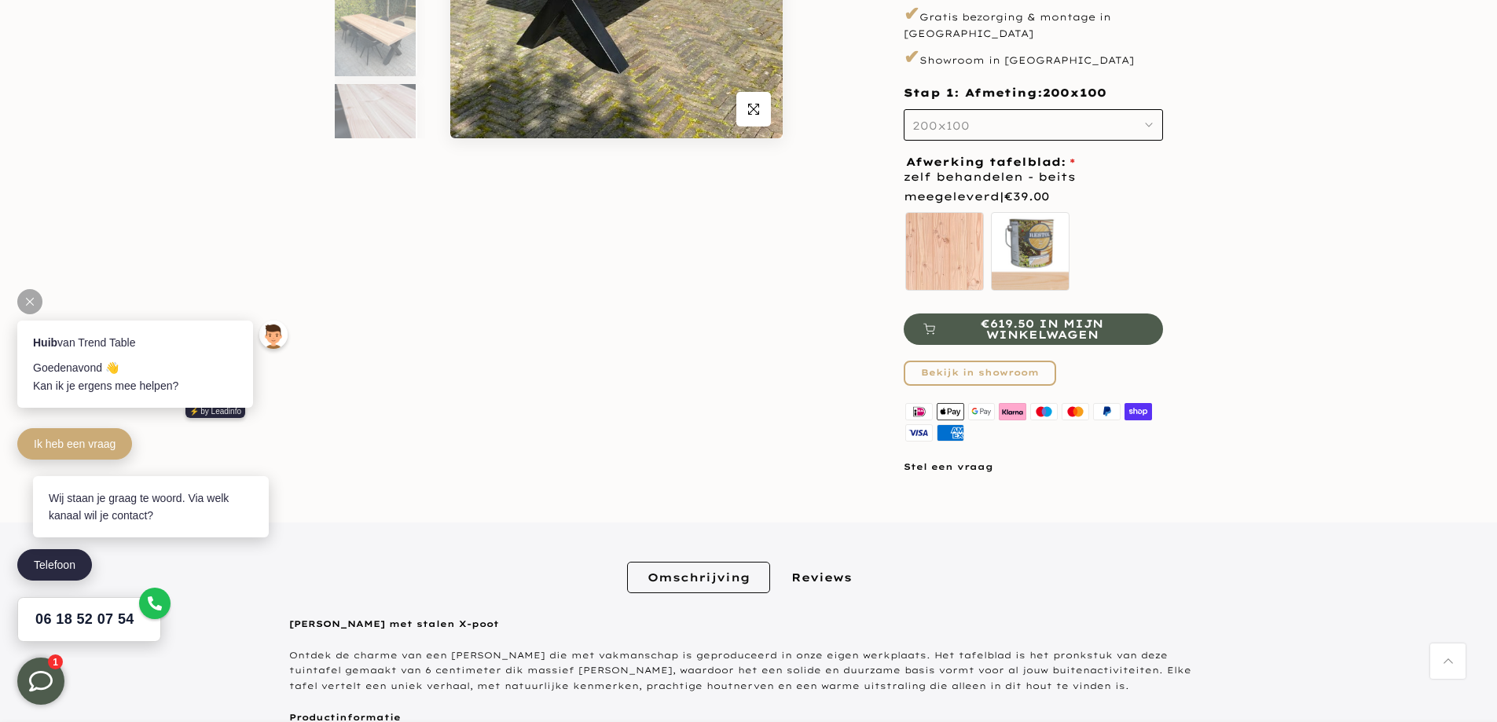
click at [29, 298] on icon at bounding box center [30, 302] width 8 height 8
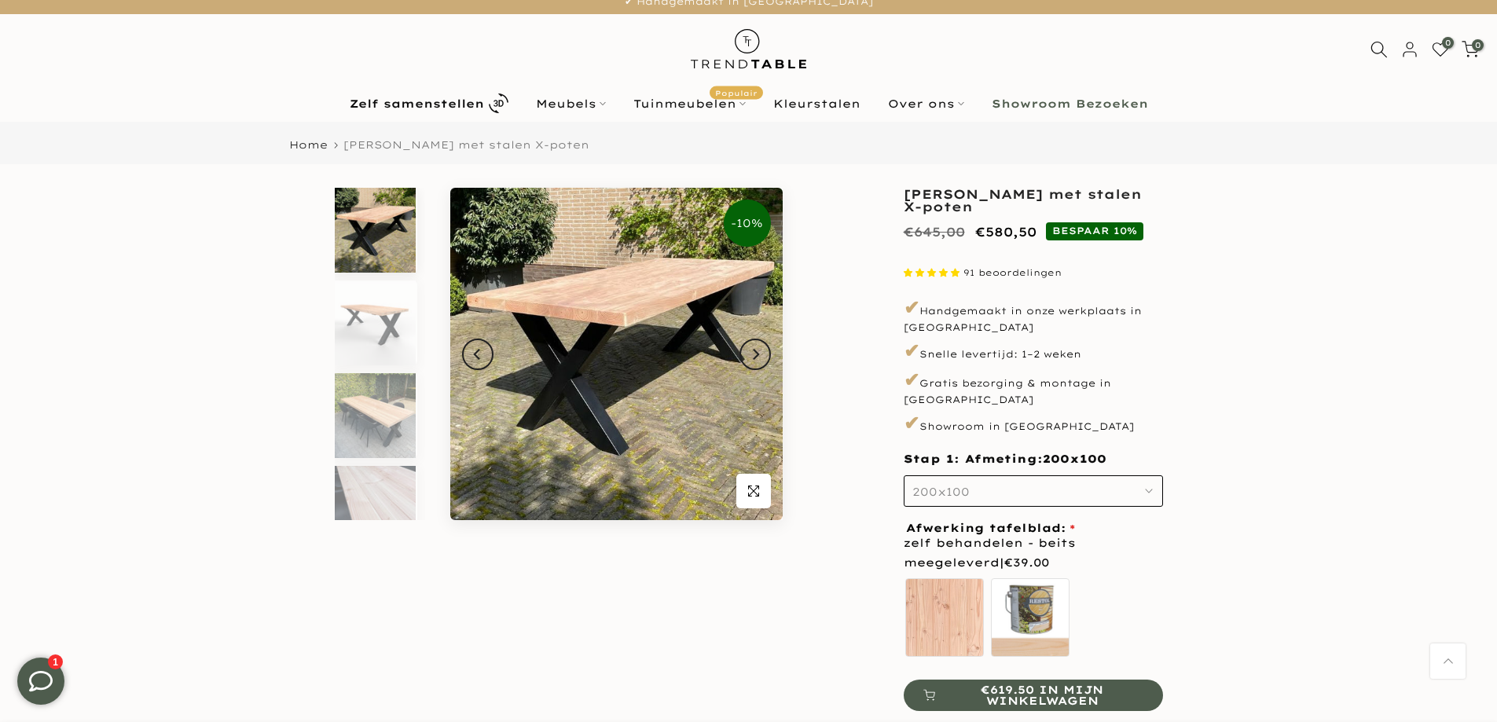
scroll to position [0, 0]
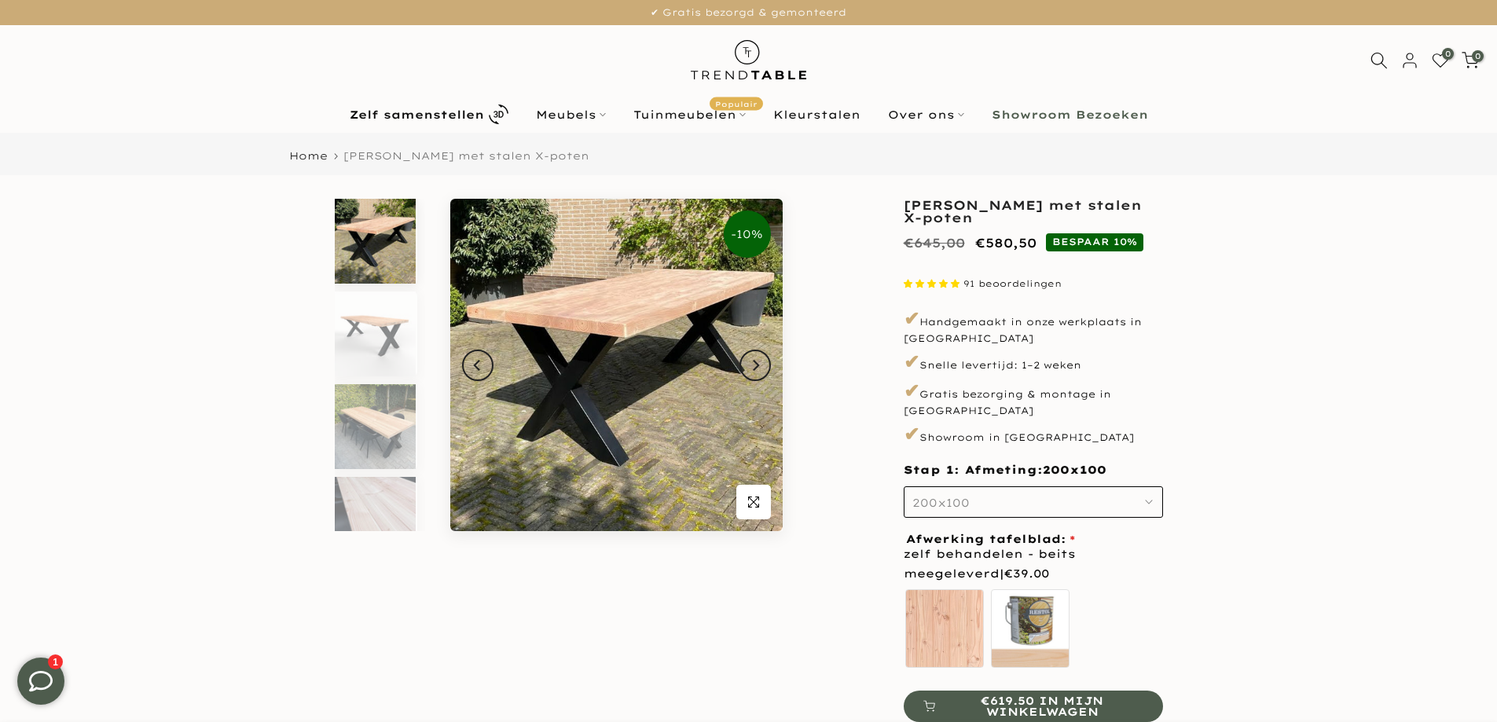
click at [1066, 116] on b "Showroom Bezoeken" at bounding box center [1070, 114] width 156 height 11
